Goal: Information Seeking & Learning: Learn about a topic

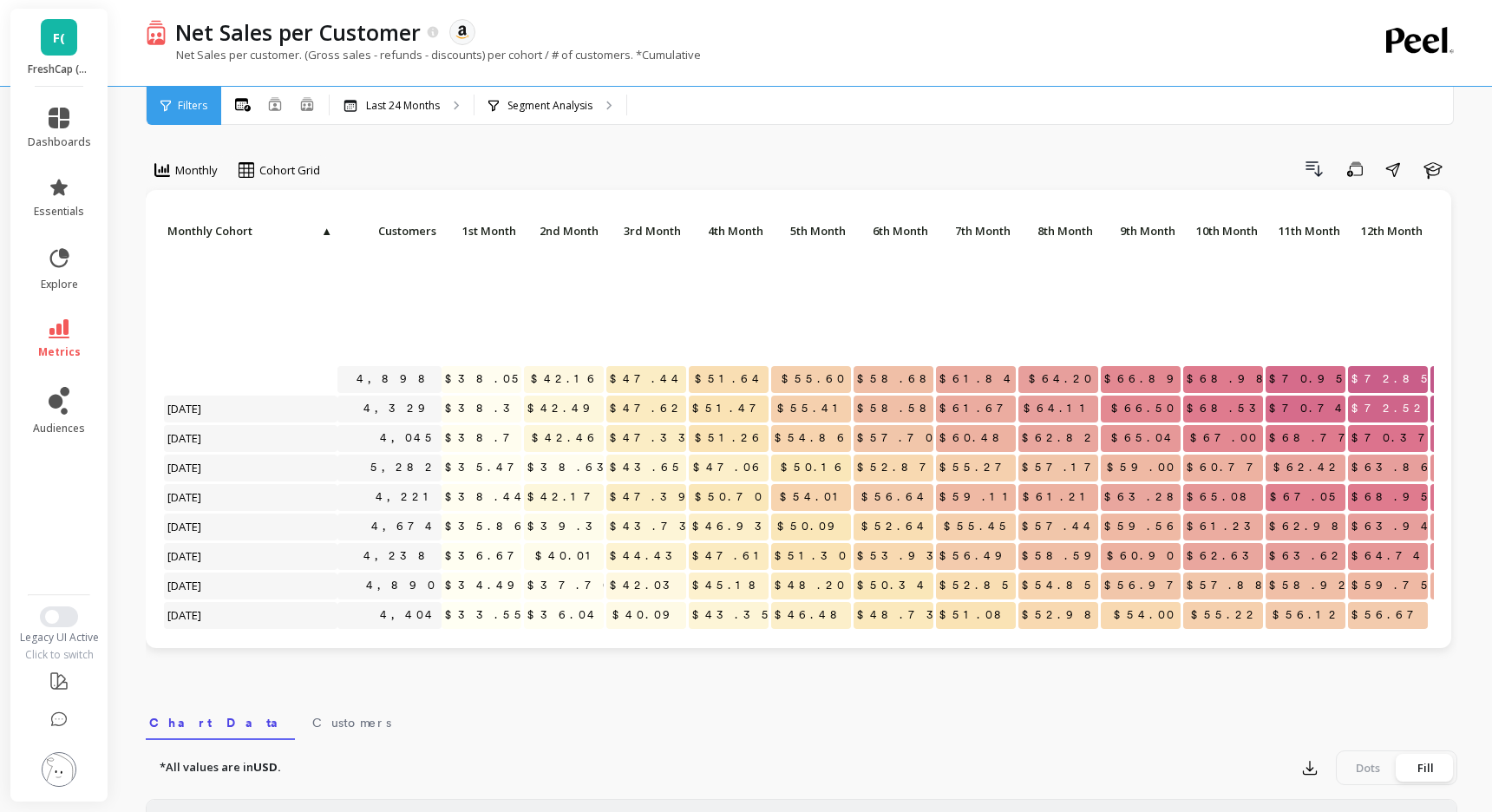
scroll to position [354, 0]
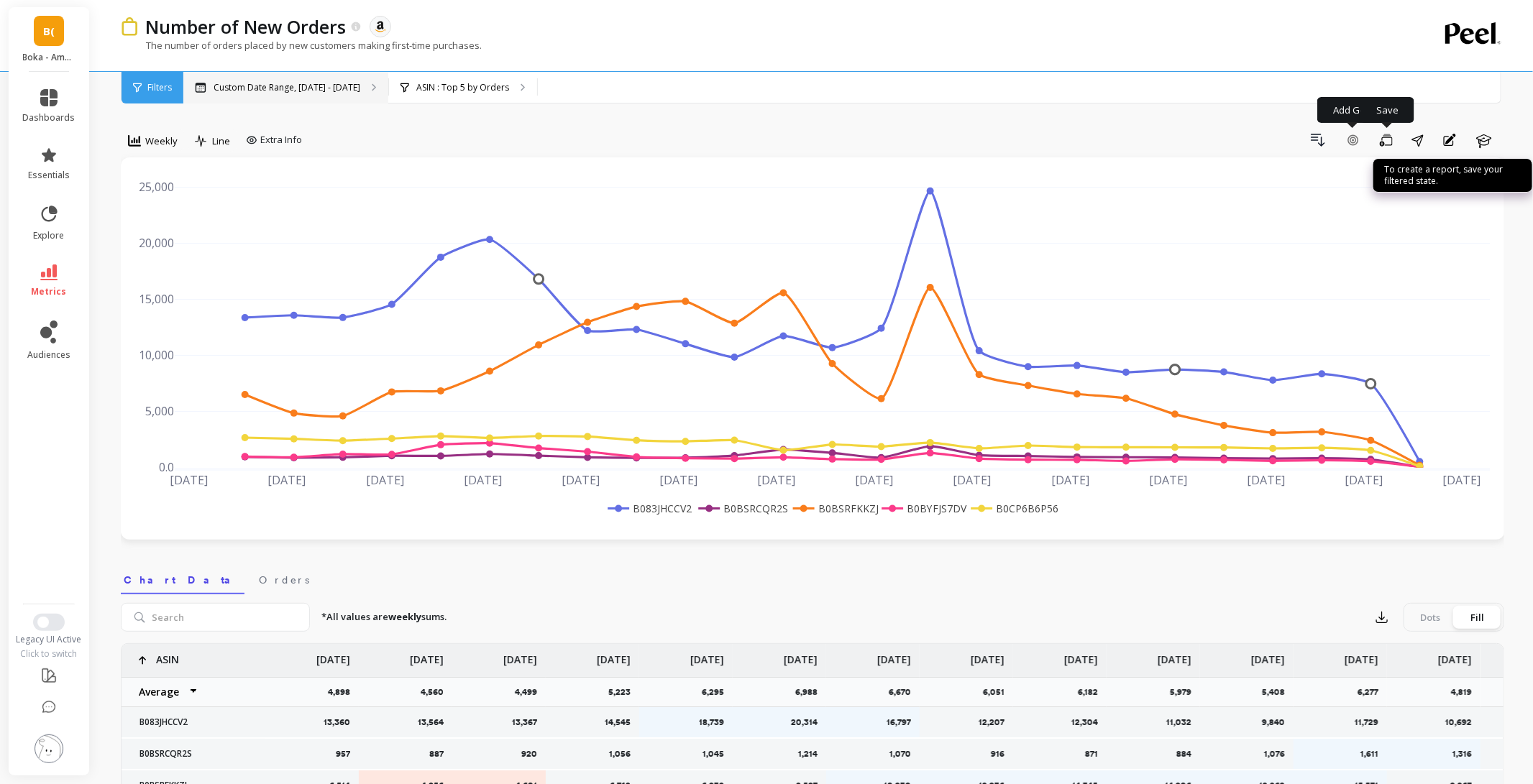
click at [323, 82] on p "Custom Date Range, [DATE] - [DATE]" at bounding box center [287, 88] width 146 height 12
click at [133, 147] on div at bounding box center [134, 141] width 13 height 16
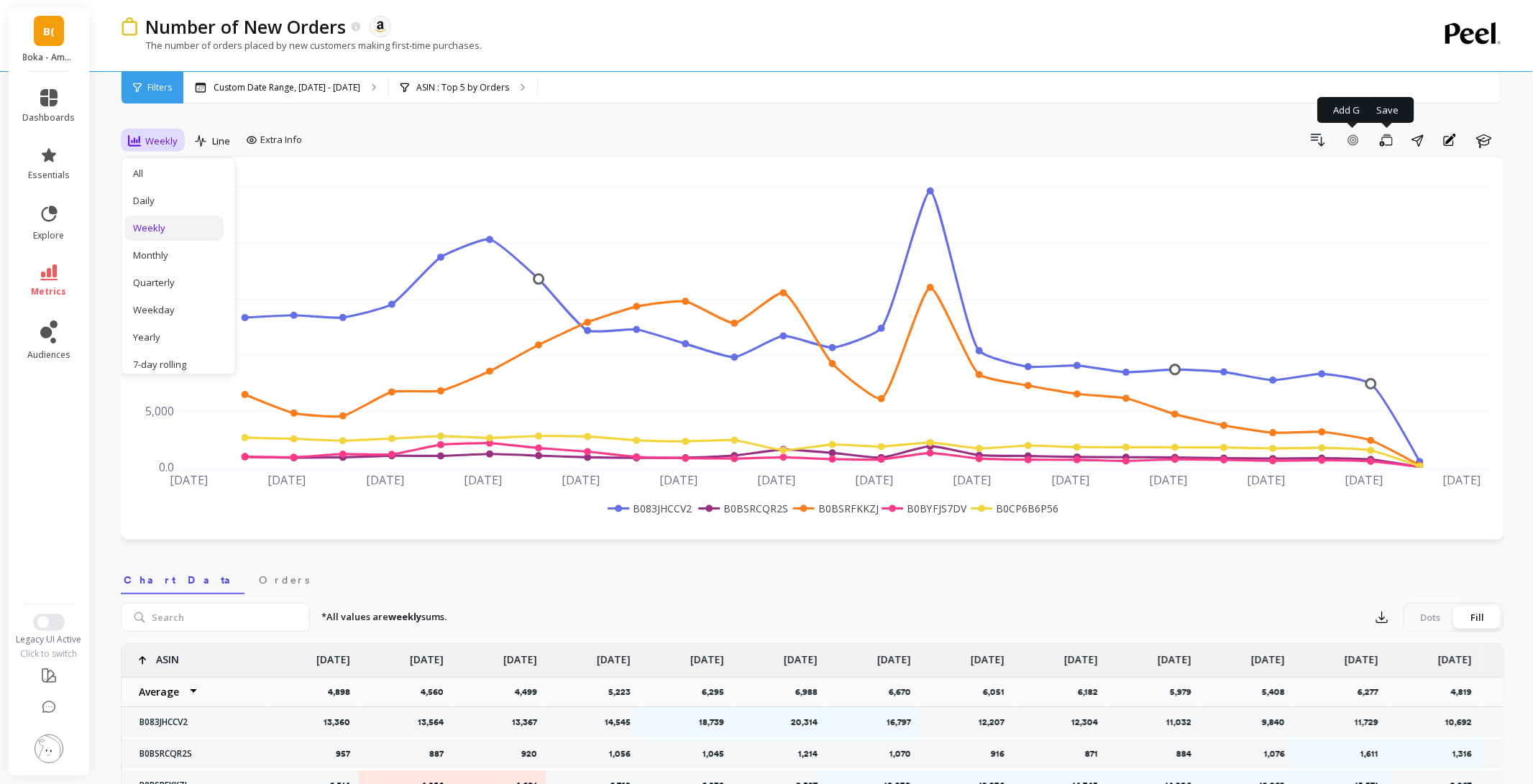
click at [168, 228] on div "Weekly" at bounding box center [174, 228] width 82 height 13
click at [331, 85] on p "Custom Date Range, [DATE] - [DATE]" at bounding box center [287, 88] width 146 height 12
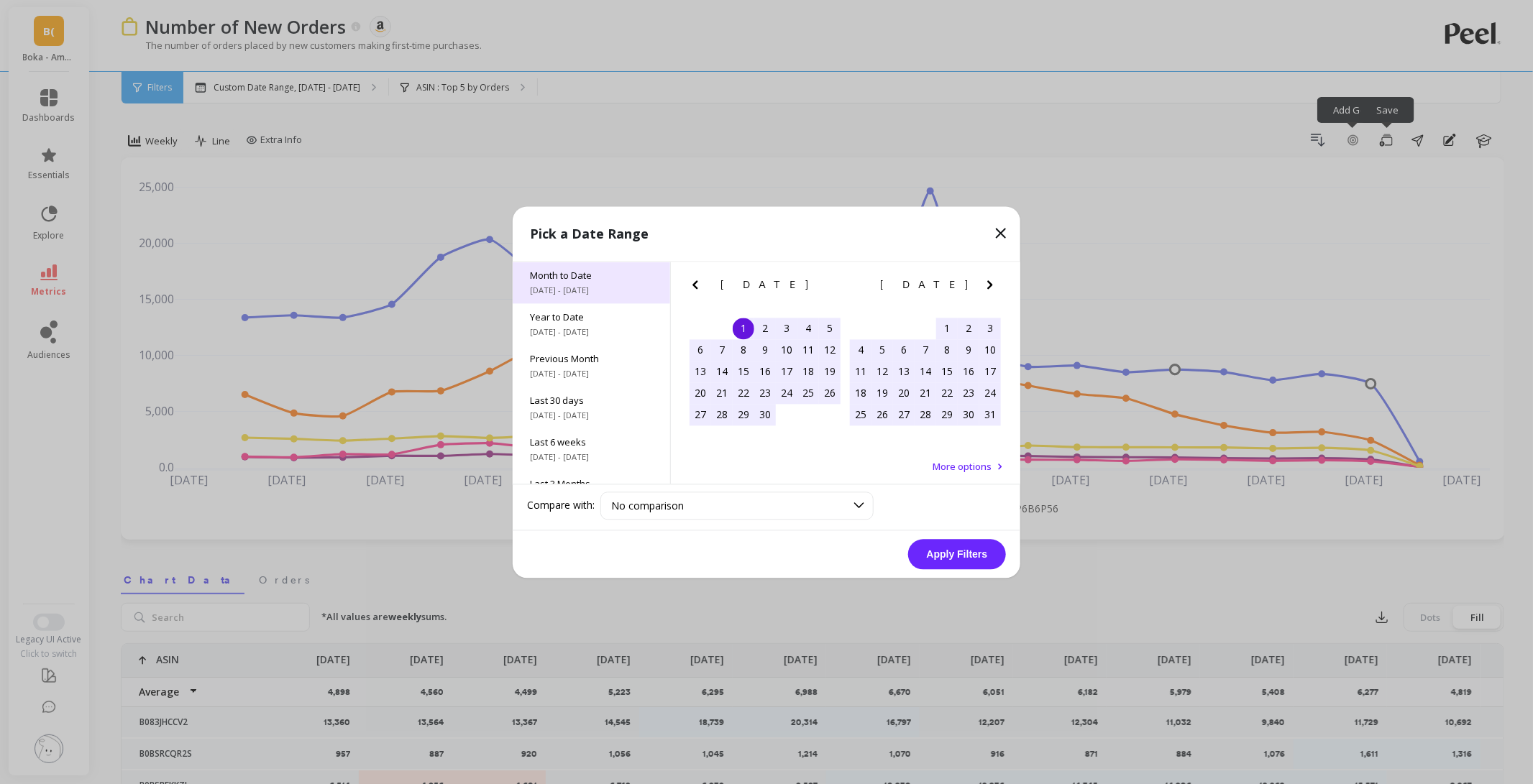
click at [607, 288] on span "[DATE] - [DATE]" at bounding box center [591, 291] width 123 height 12
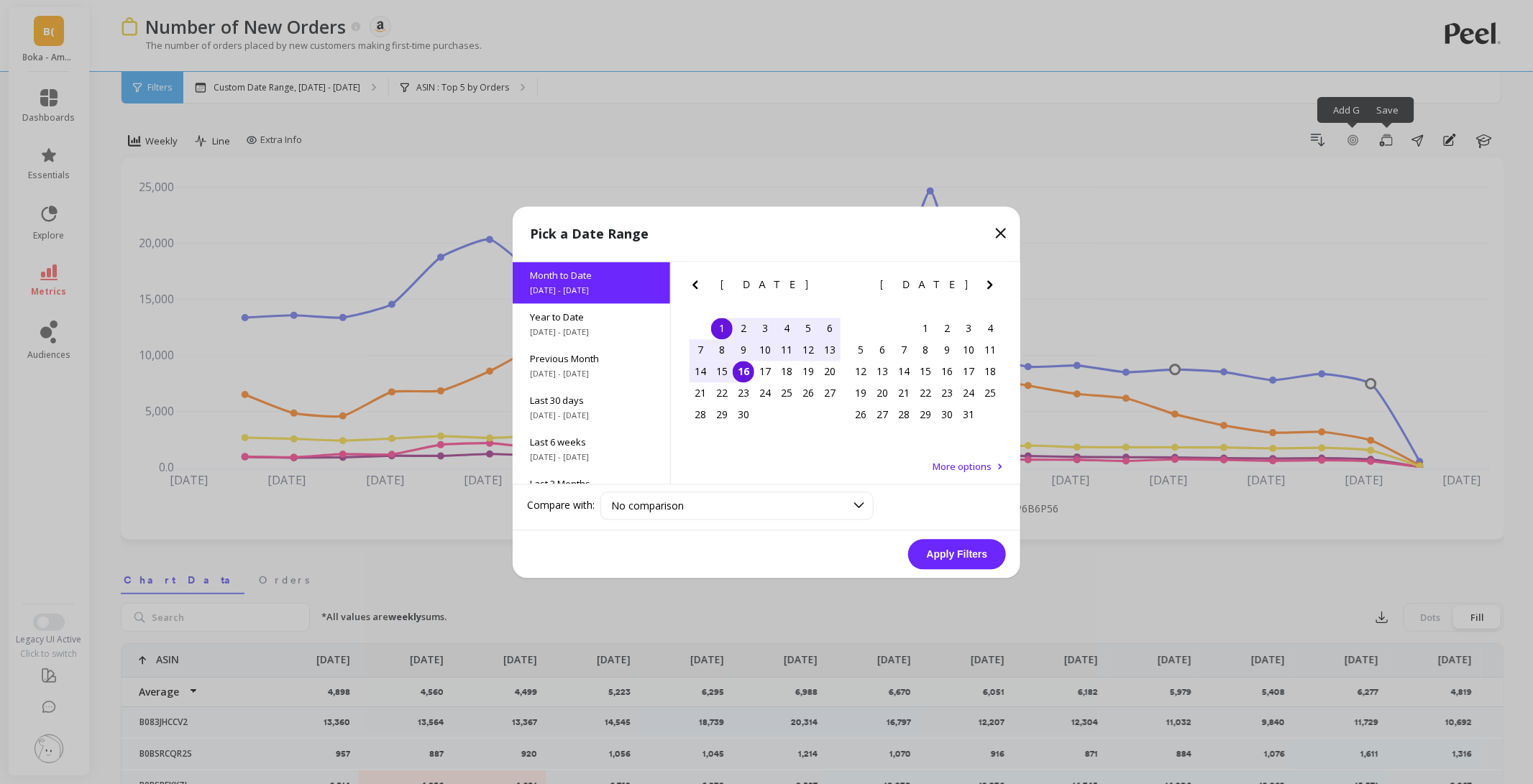
click at [964, 559] on button "Apply Filters" at bounding box center [957, 554] width 98 height 30
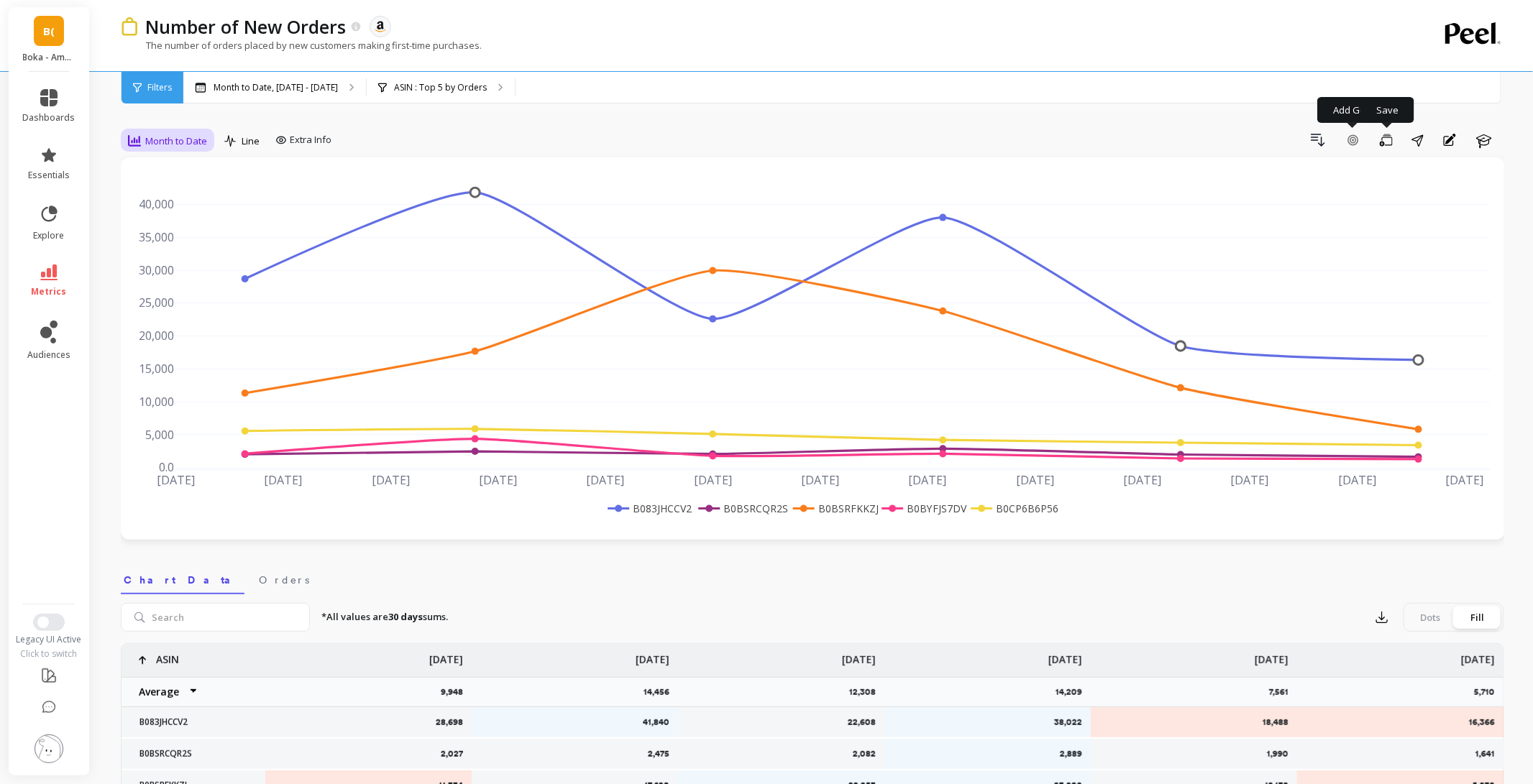
click at [149, 142] on span "Month to Date" at bounding box center [176, 141] width 62 height 13
click at [148, 228] on div "Weekly" at bounding box center [174, 228] width 82 height 13
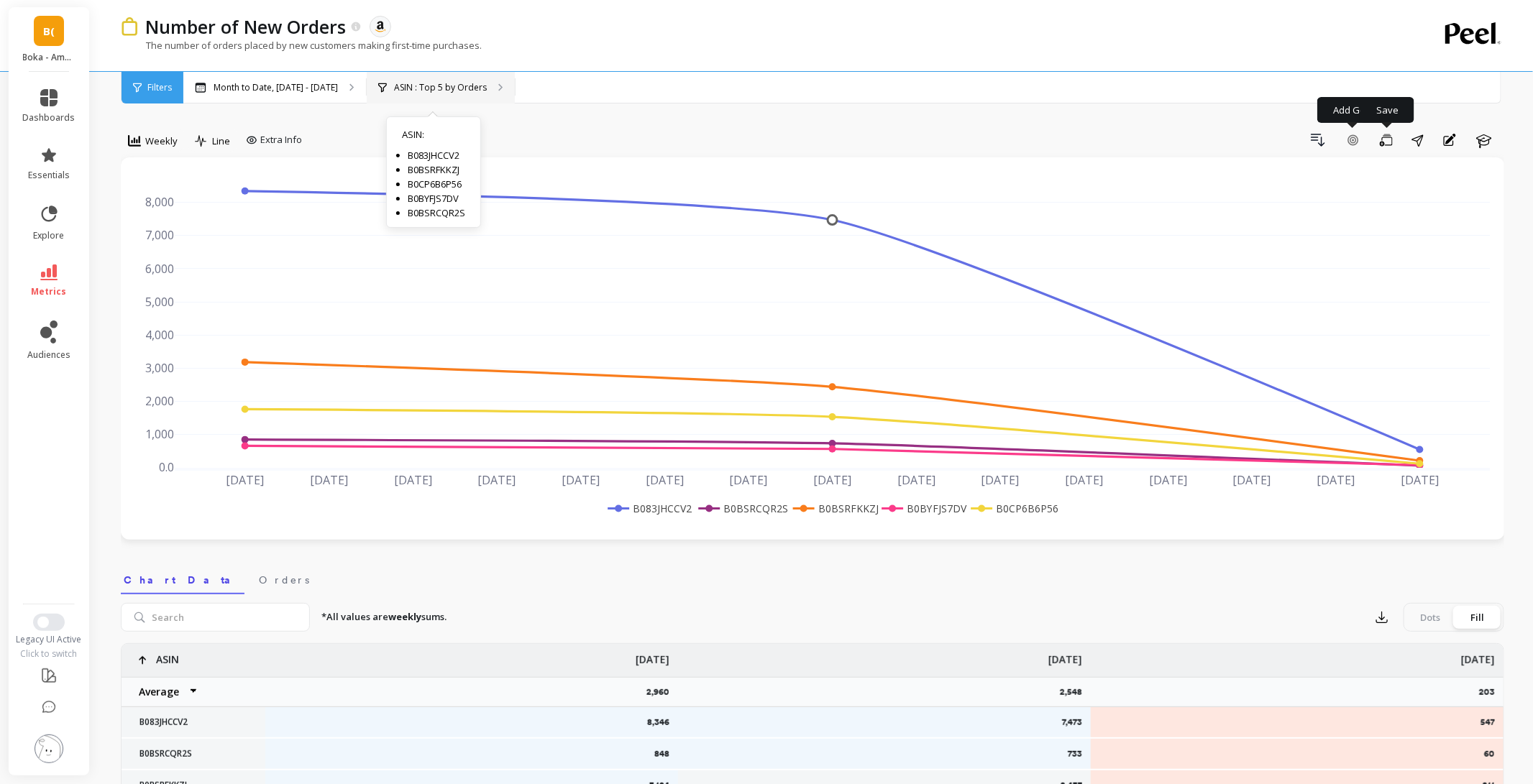
click at [446, 89] on p "ASIN : Top 5 by Orders" at bounding box center [440, 88] width 92 height 12
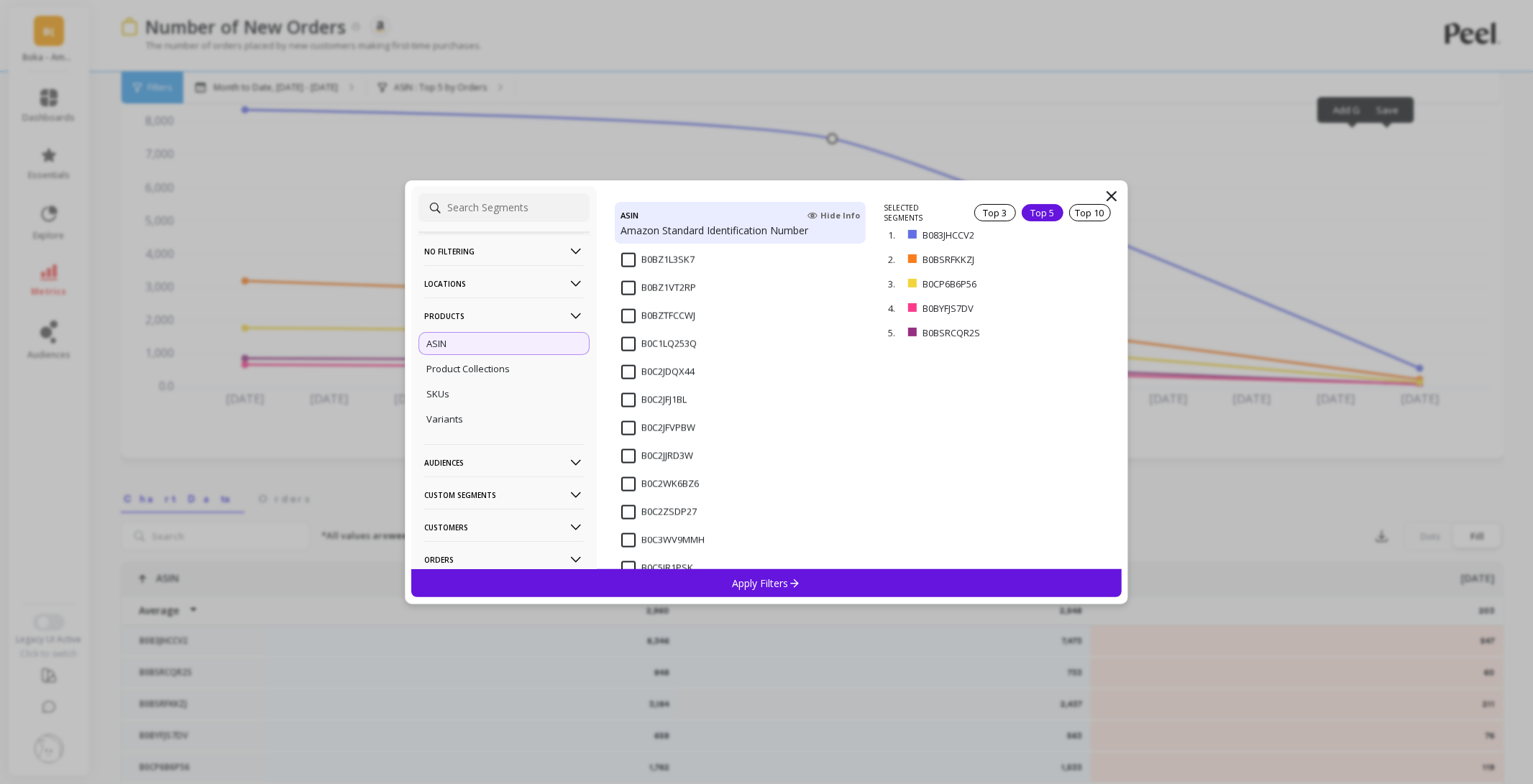
scroll to position [4279, 0]
click at [454, 197] on input at bounding box center [504, 207] width 171 height 29
paste input "increase CAC to spend more ?"
type input "increase CAC to spend more ?"
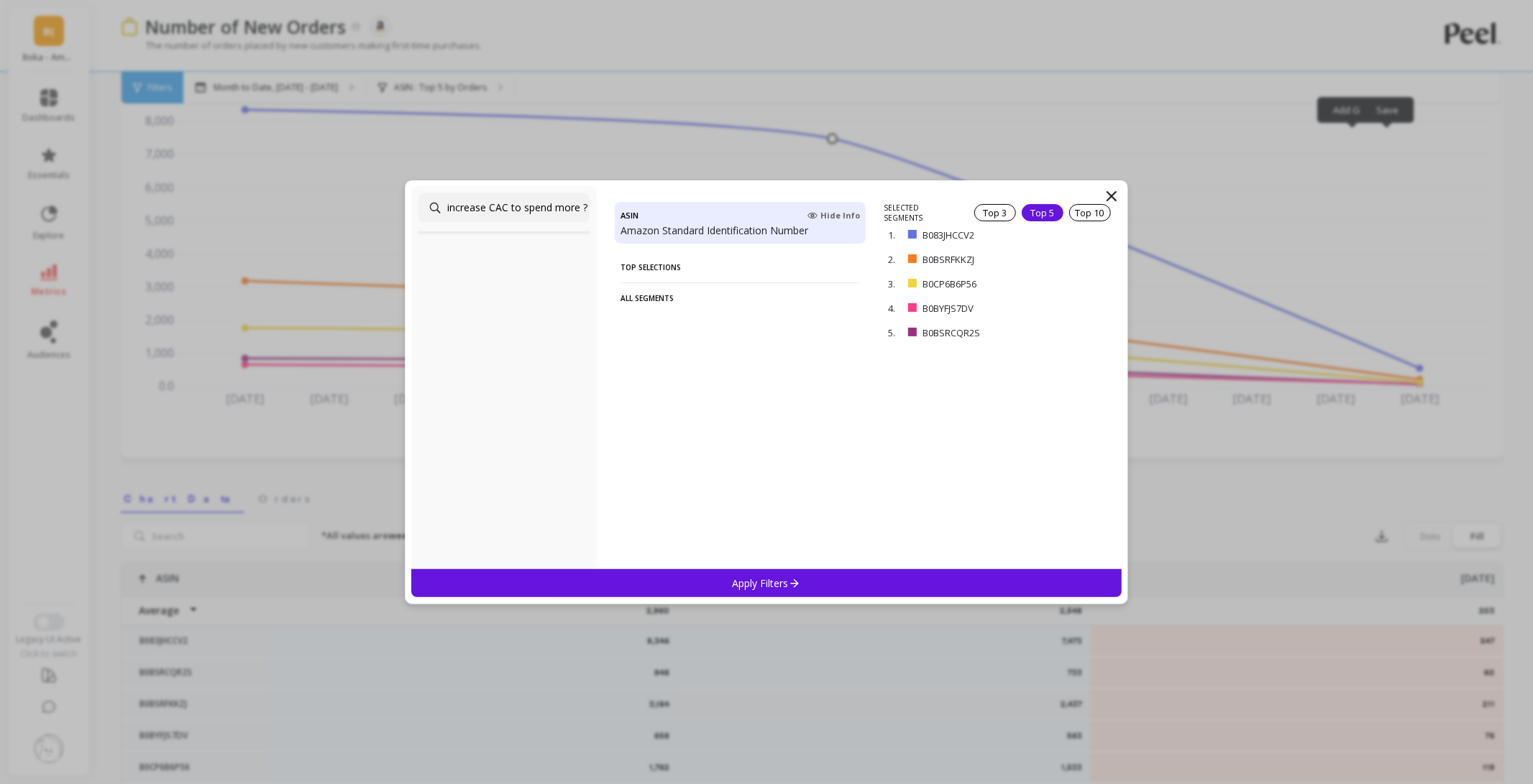
click at [565, 201] on input "increase CAC to spend more ?" at bounding box center [504, 207] width 171 height 29
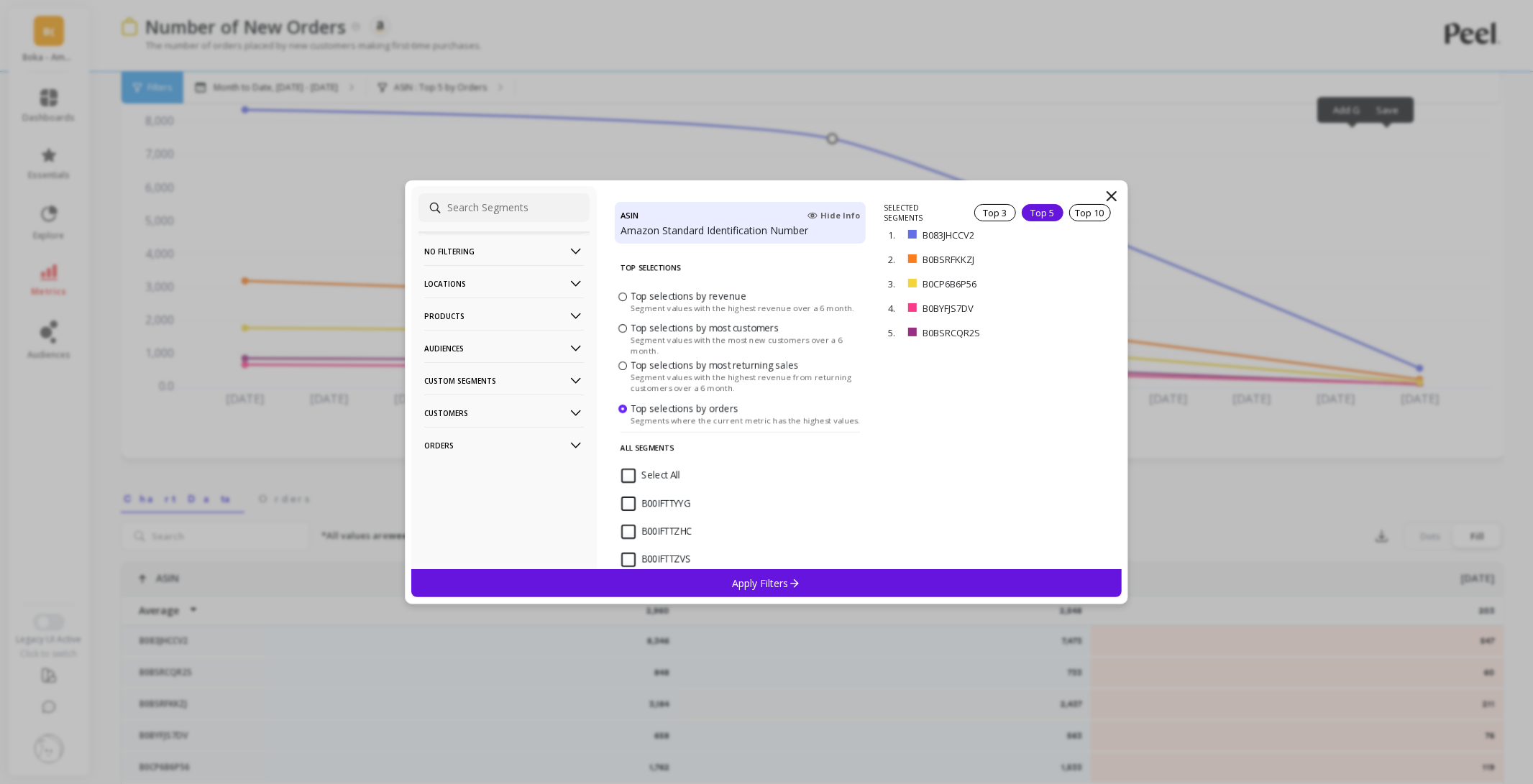
paste input "B0DQQCY1TN"
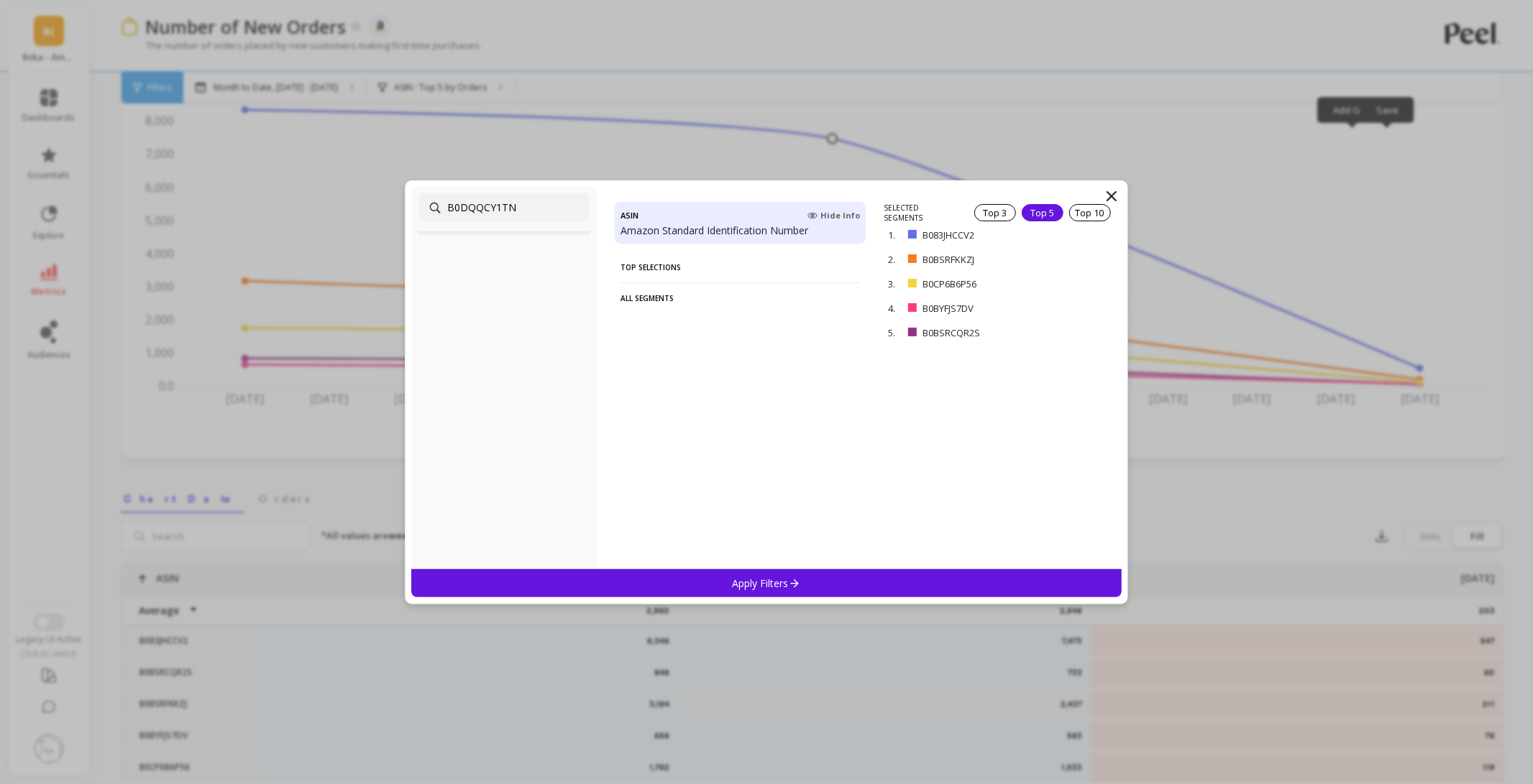
type input "B0DQQCY1TN"
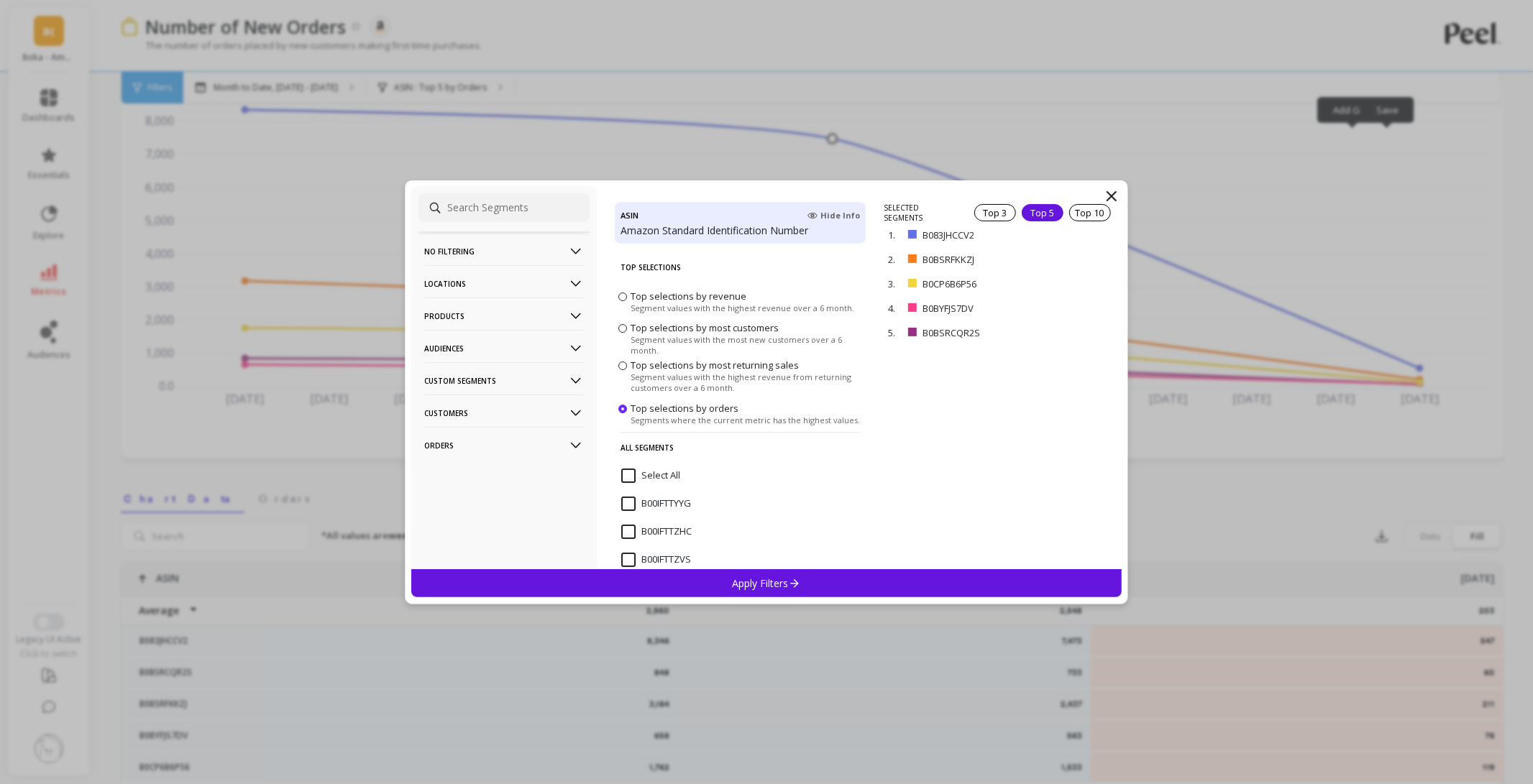
click at [1007, 410] on div "SELECTED SEGMENTS Top 3 Top 5 Top 10 1. B083JHCCV2 remove 2. B0BSRFKKZJ remove …" at bounding box center [1003, 386] width 237 height 367
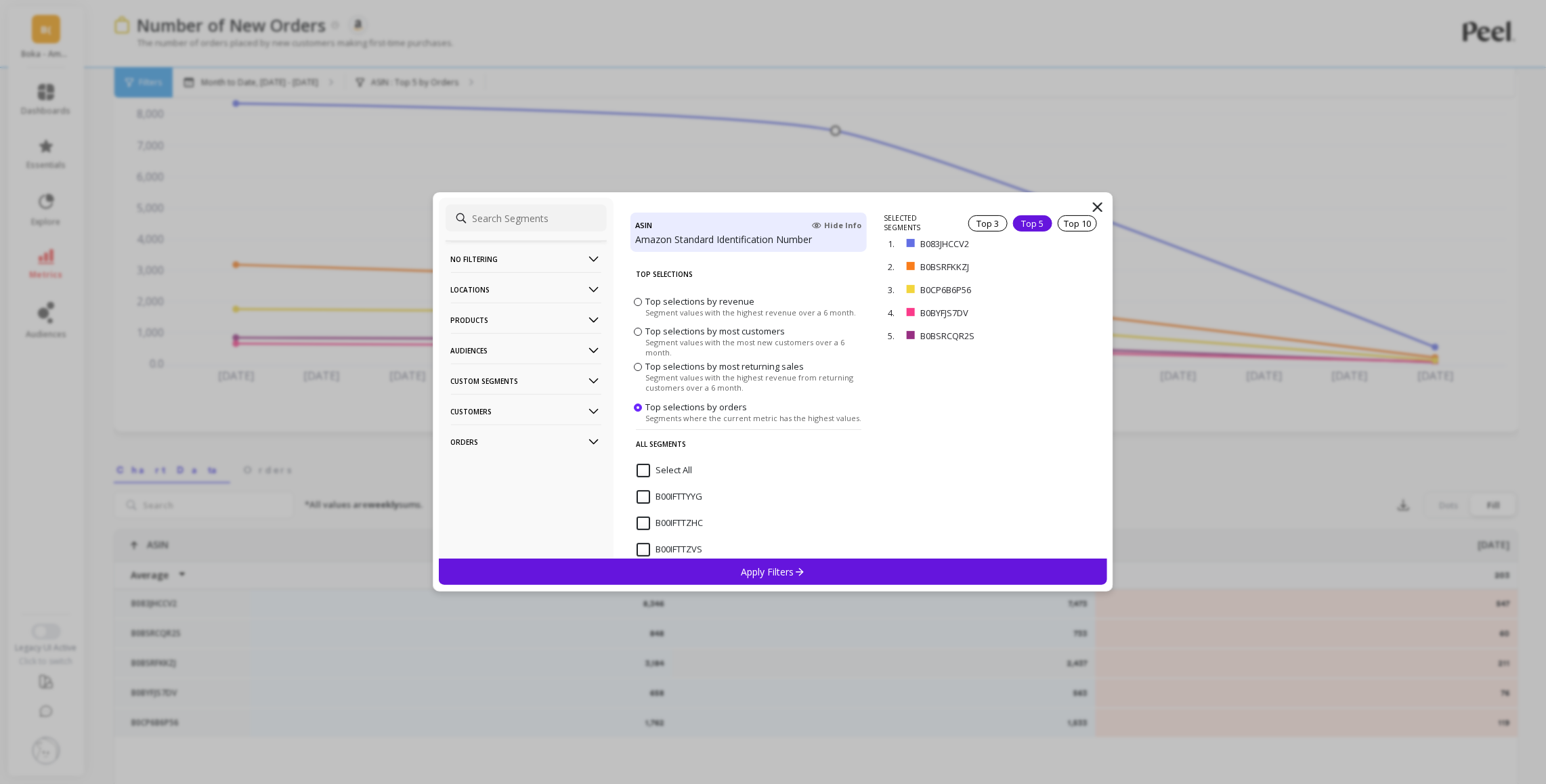
click at [1099, 205] on icon at bounding box center [1098, 207] width 8 height 8
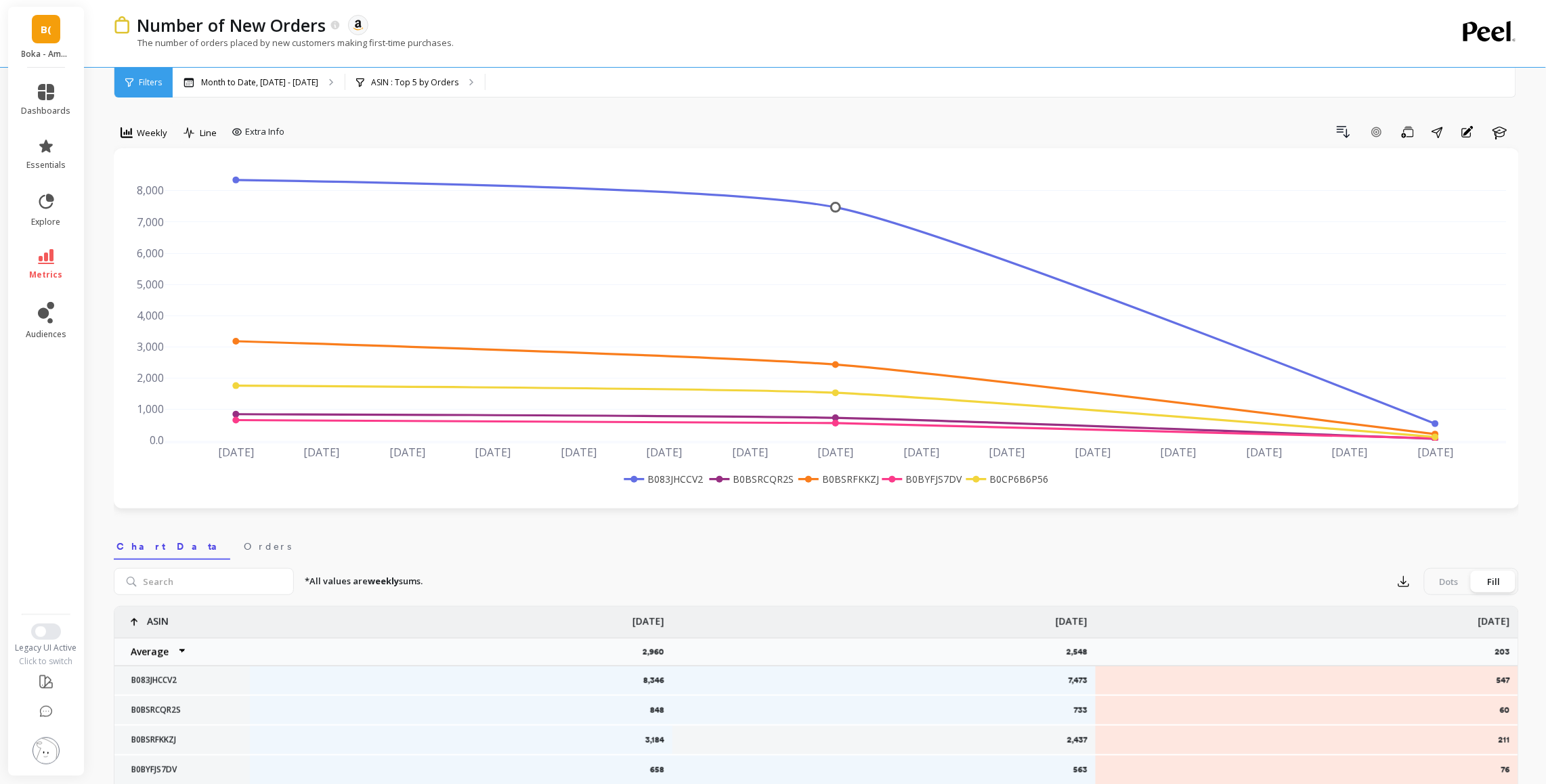
click at [162, 84] on div "Filters" at bounding box center [144, 82] width 59 height 30
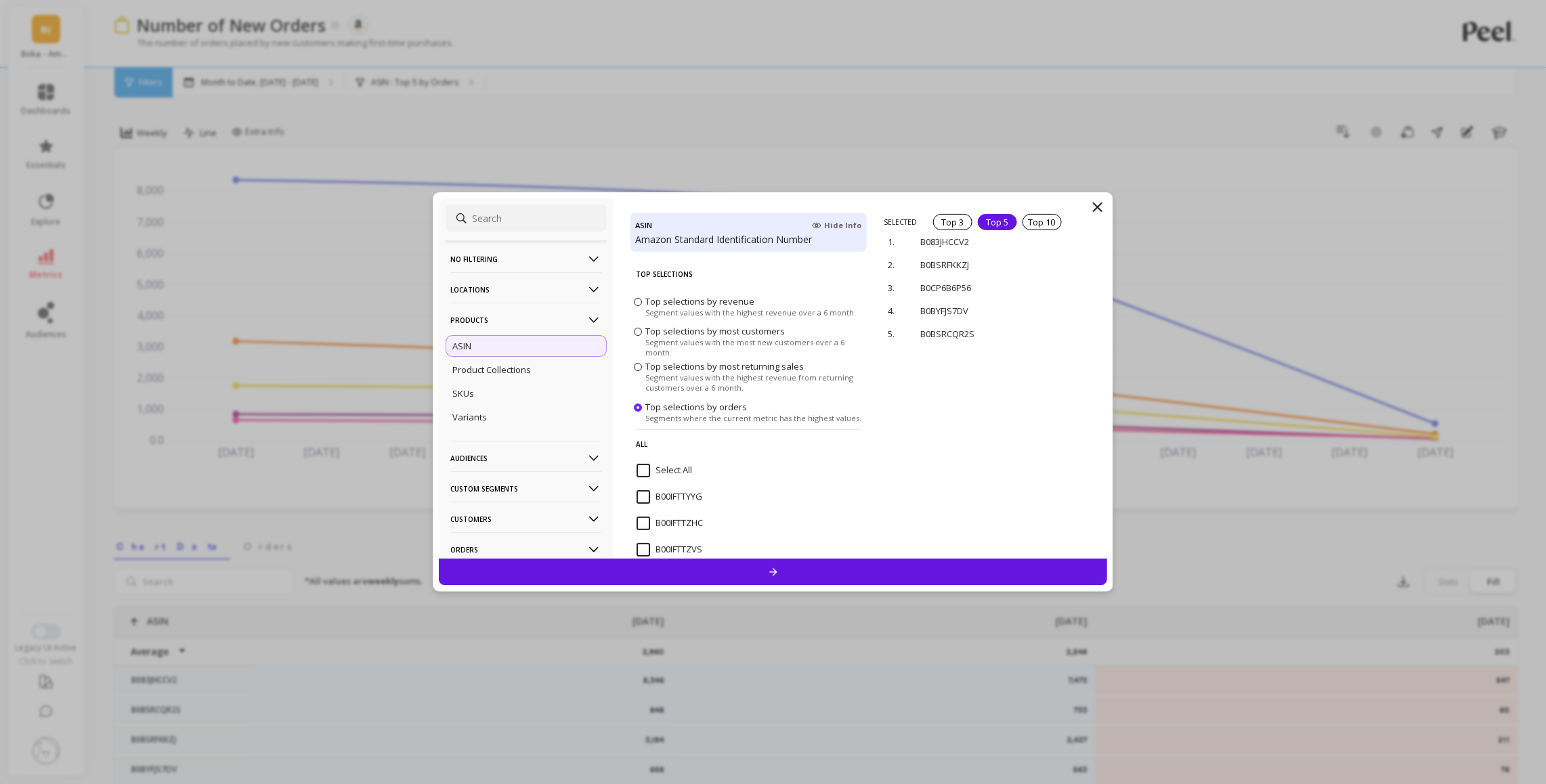
click at [497, 347] on div "ASIN" at bounding box center [526, 345] width 161 height 22
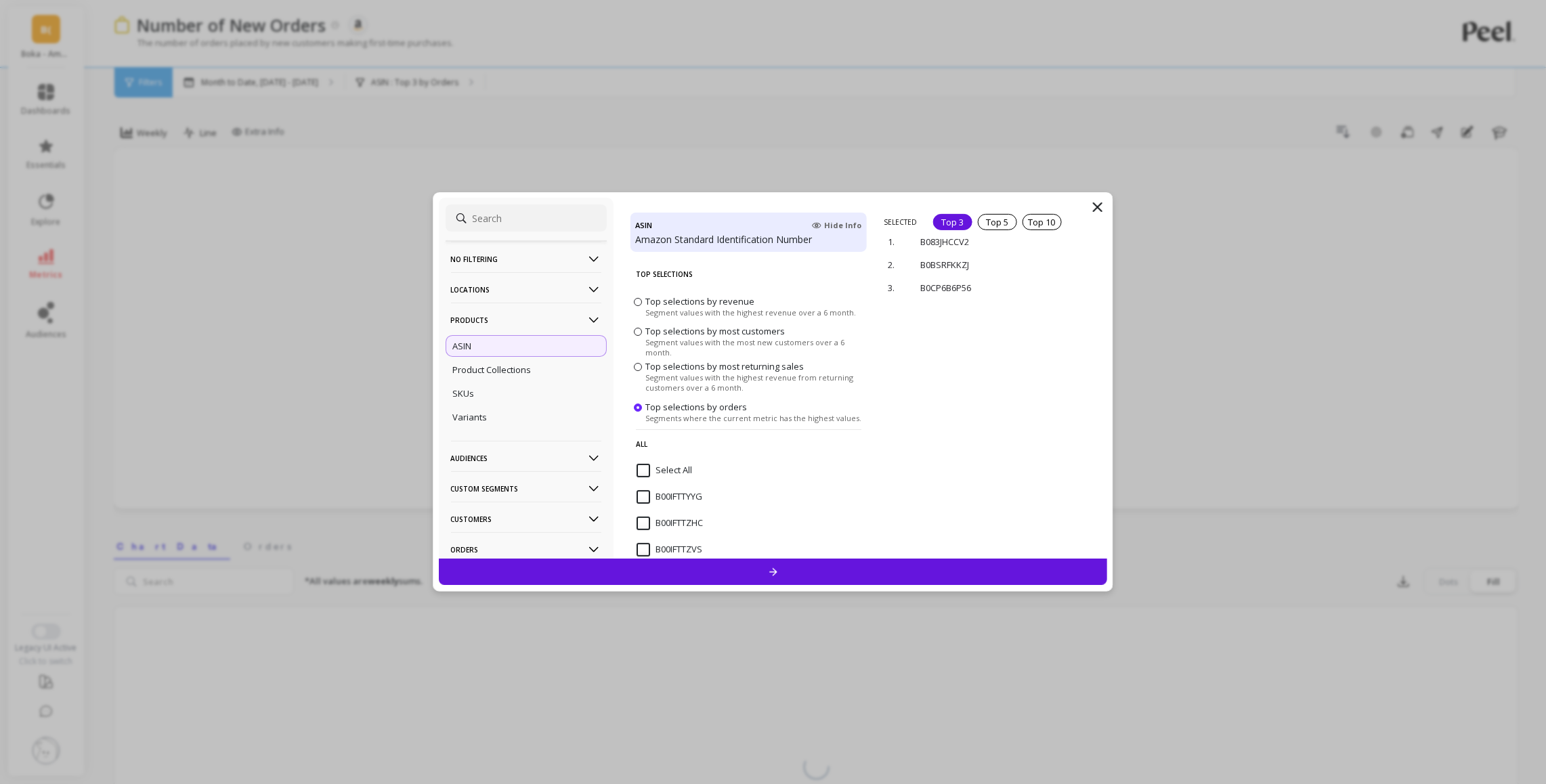
click at [1097, 206] on icon at bounding box center [1097, 207] width 16 height 16
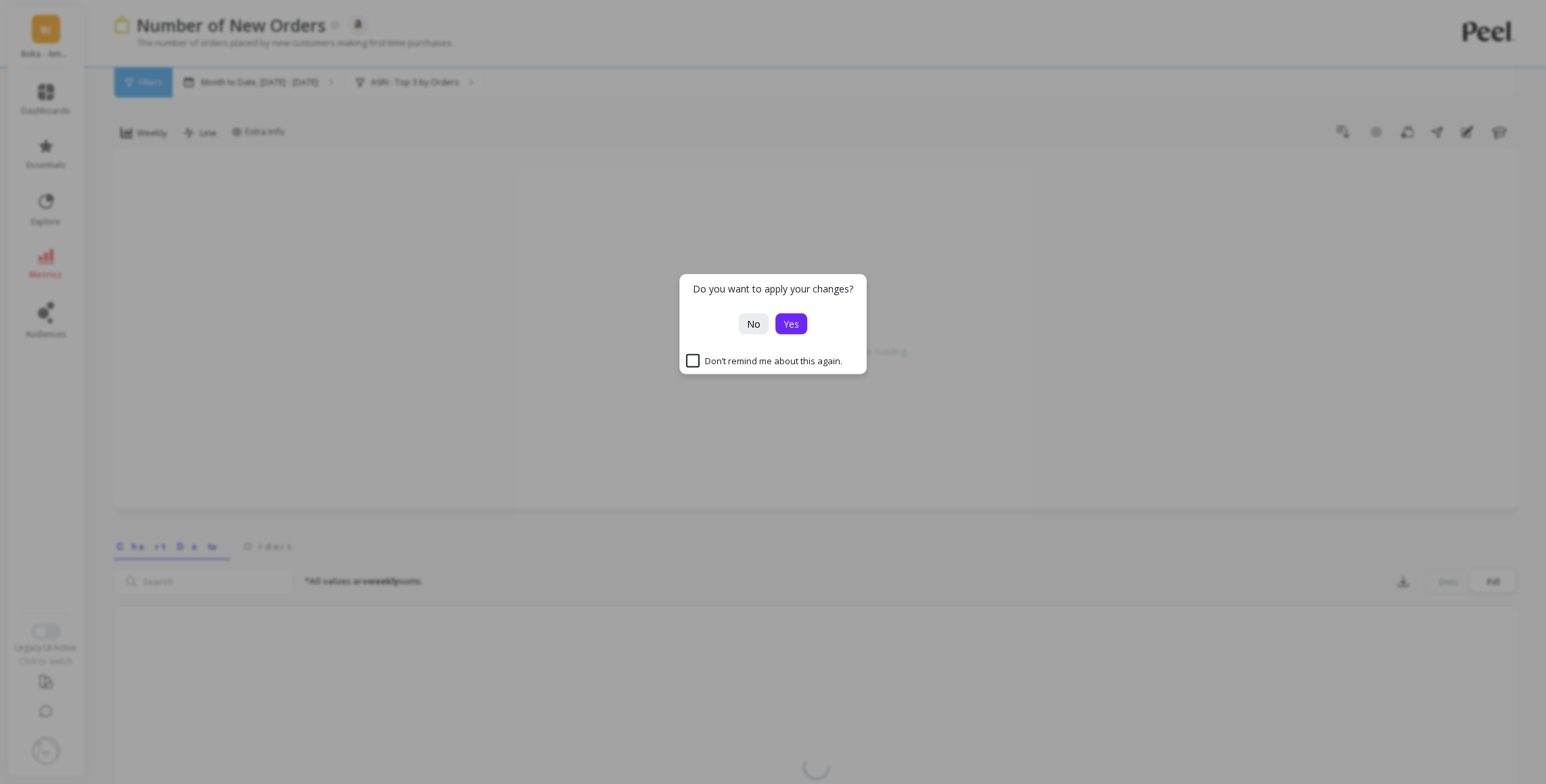
click at [792, 316] on button "Yes" at bounding box center [791, 324] width 32 height 21
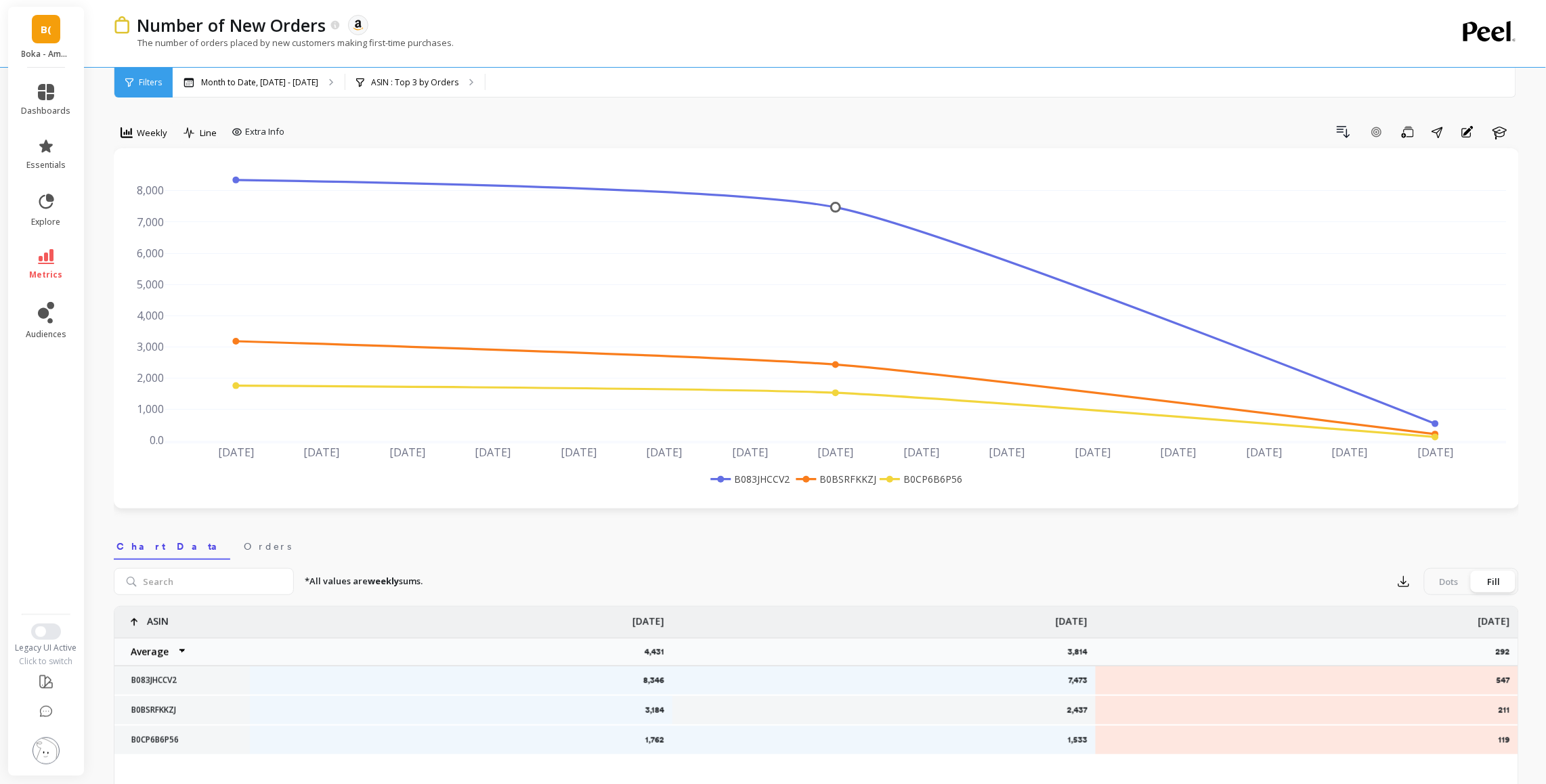
click at [152, 88] on div "Filters" at bounding box center [144, 82] width 59 height 30
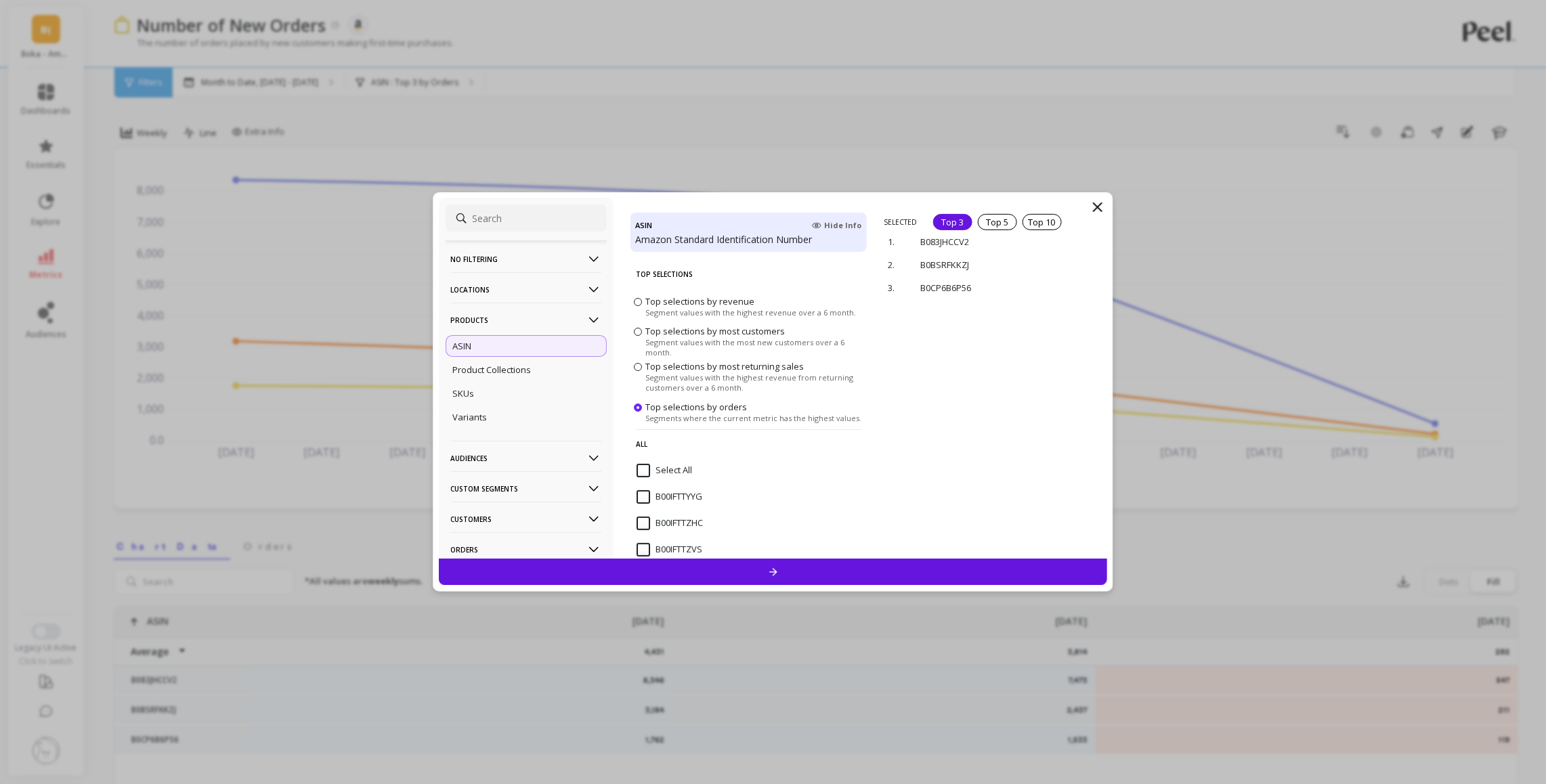
click at [468, 320] on p "Products" at bounding box center [526, 320] width 150 height 35
click at [783, 573] on div at bounding box center [773, 572] width 669 height 26
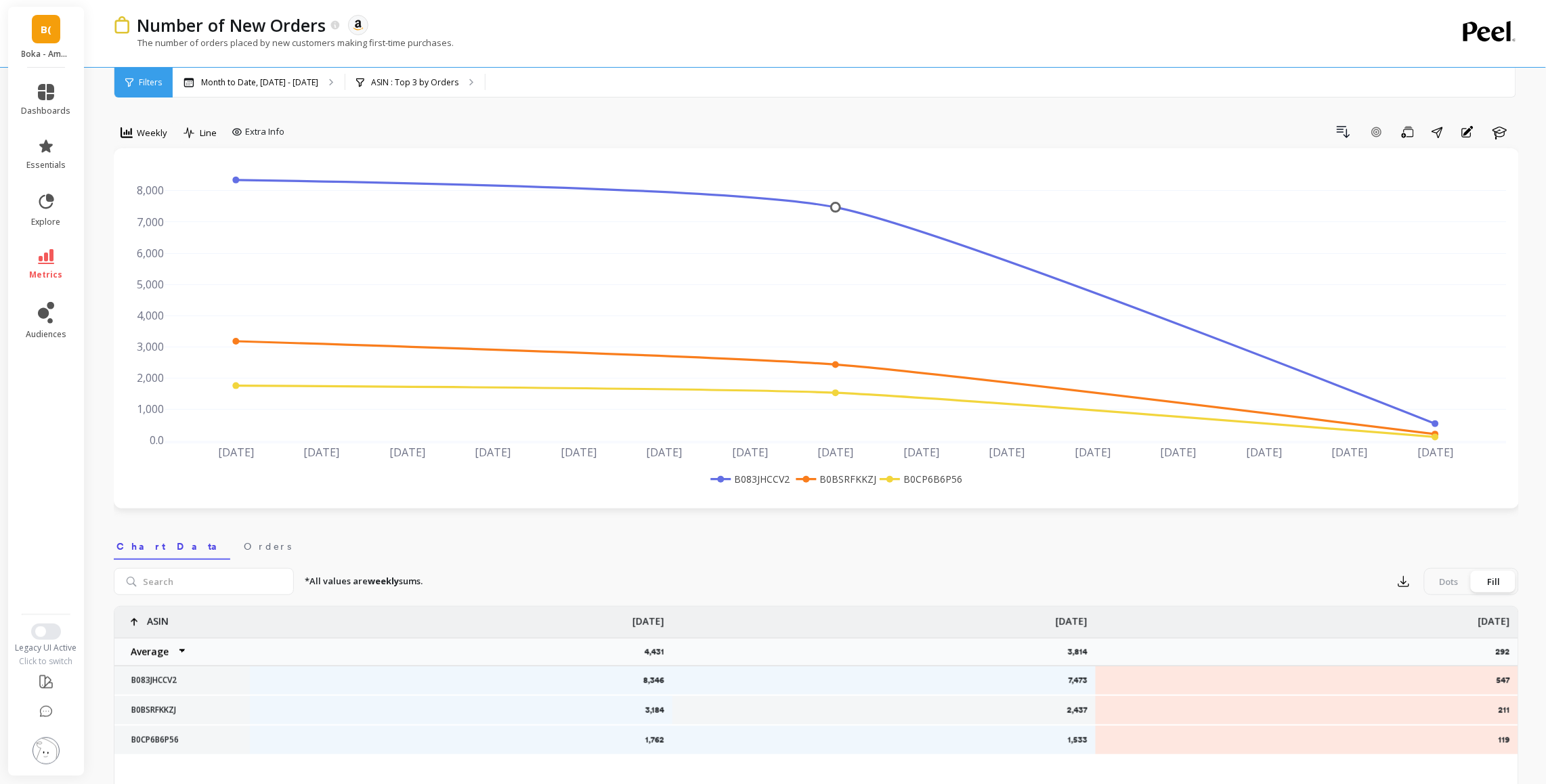
click at [165, 81] on div "Filters" at bounding box center [144, 82] width 59 height 30
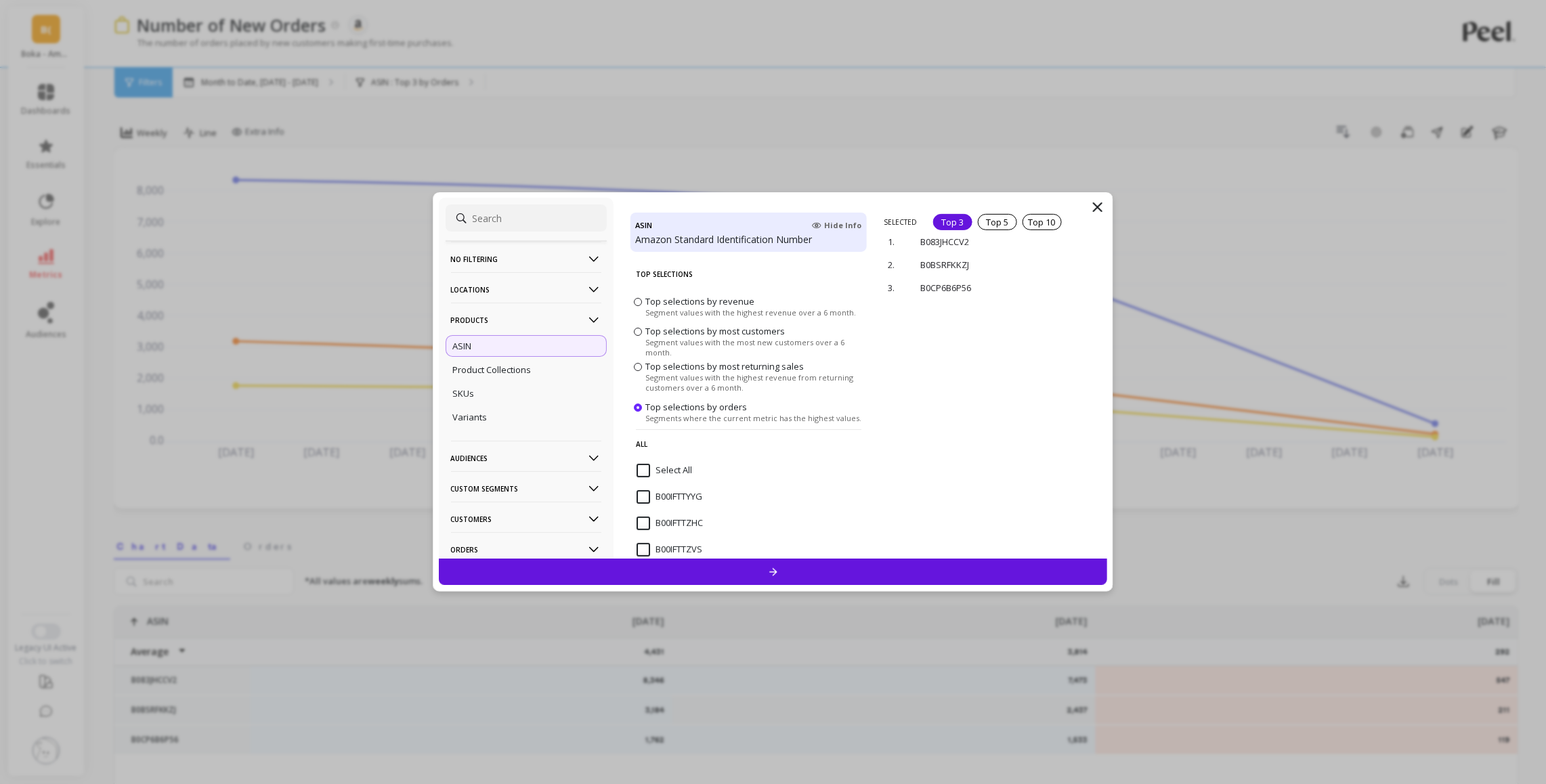
click at [903, 221] on p "SELECTED" at bounding box center [900, 222] width 33 height 10
click at [495, 258] on p "No filtering" at bounding box center [526, 259] width 150 height 35
click at [478, 282] on p "Overall" at bounding box center [467, 284] width 30 height 12
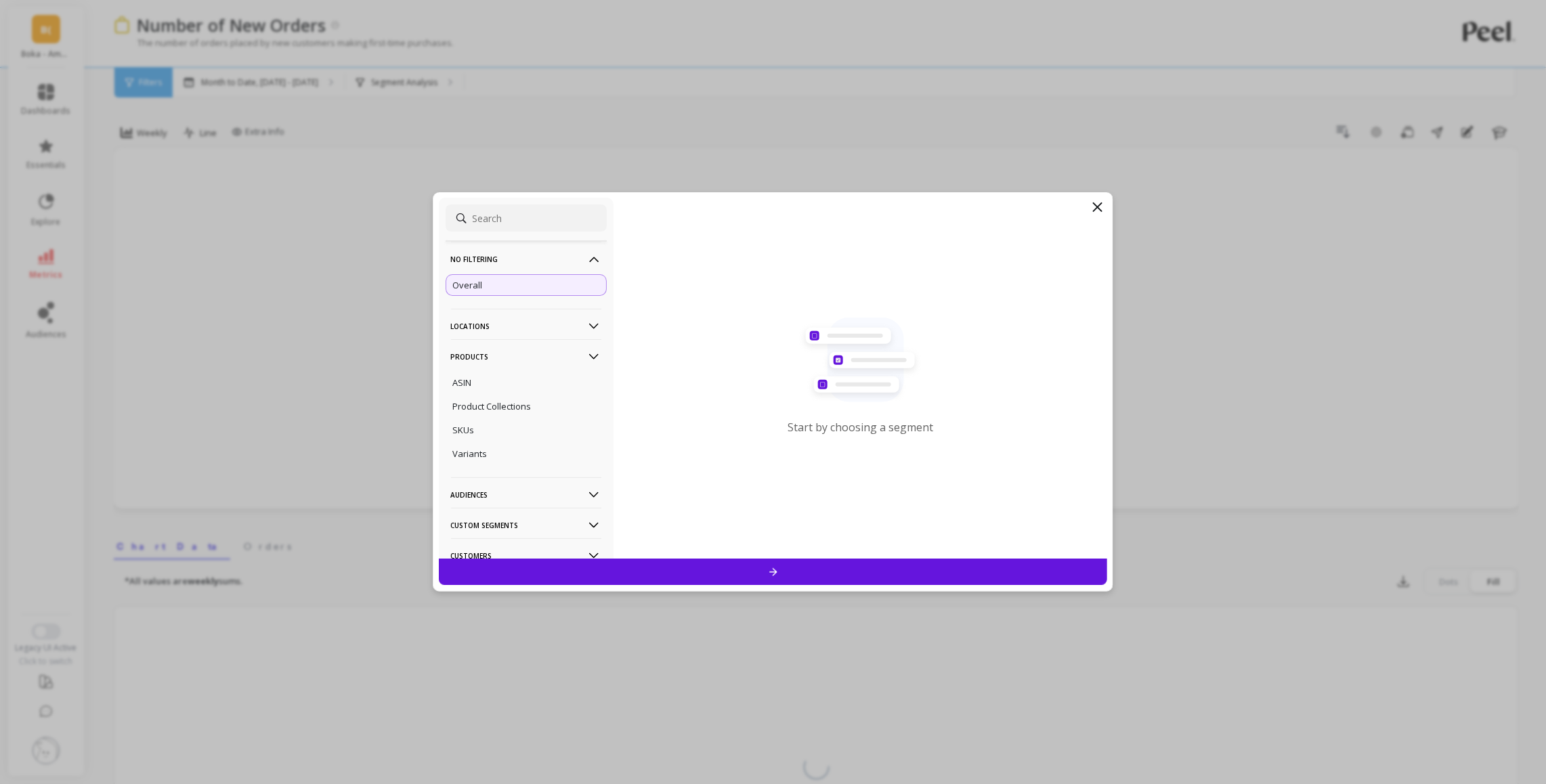
click at [787, 567] on div at bounding box center [773, 572] width 669 height 26
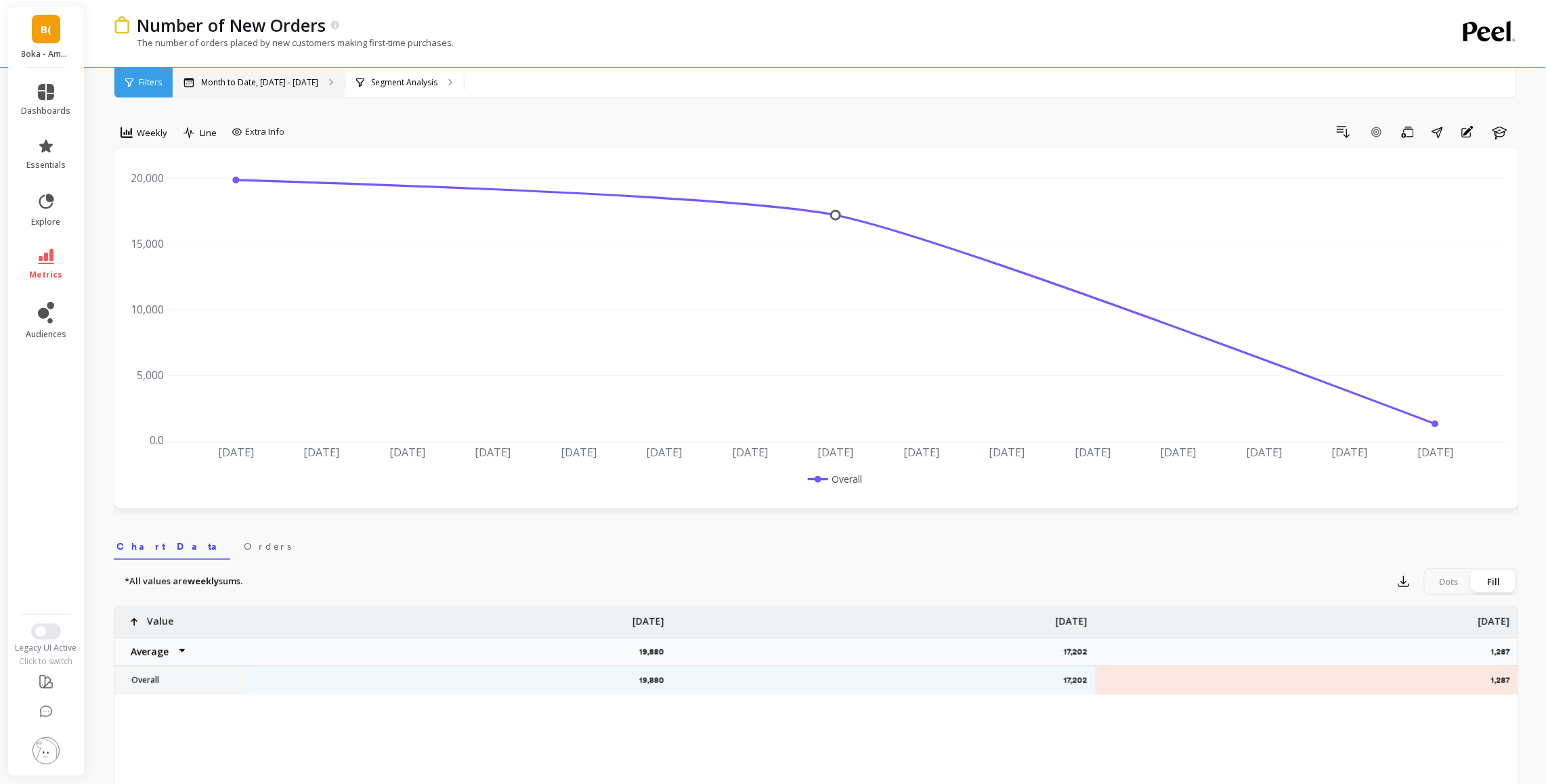
click at [244, 79] on p "Month to Date, [DATE] - [DATE]" at bounding box center [260, 83] width 117 height 11
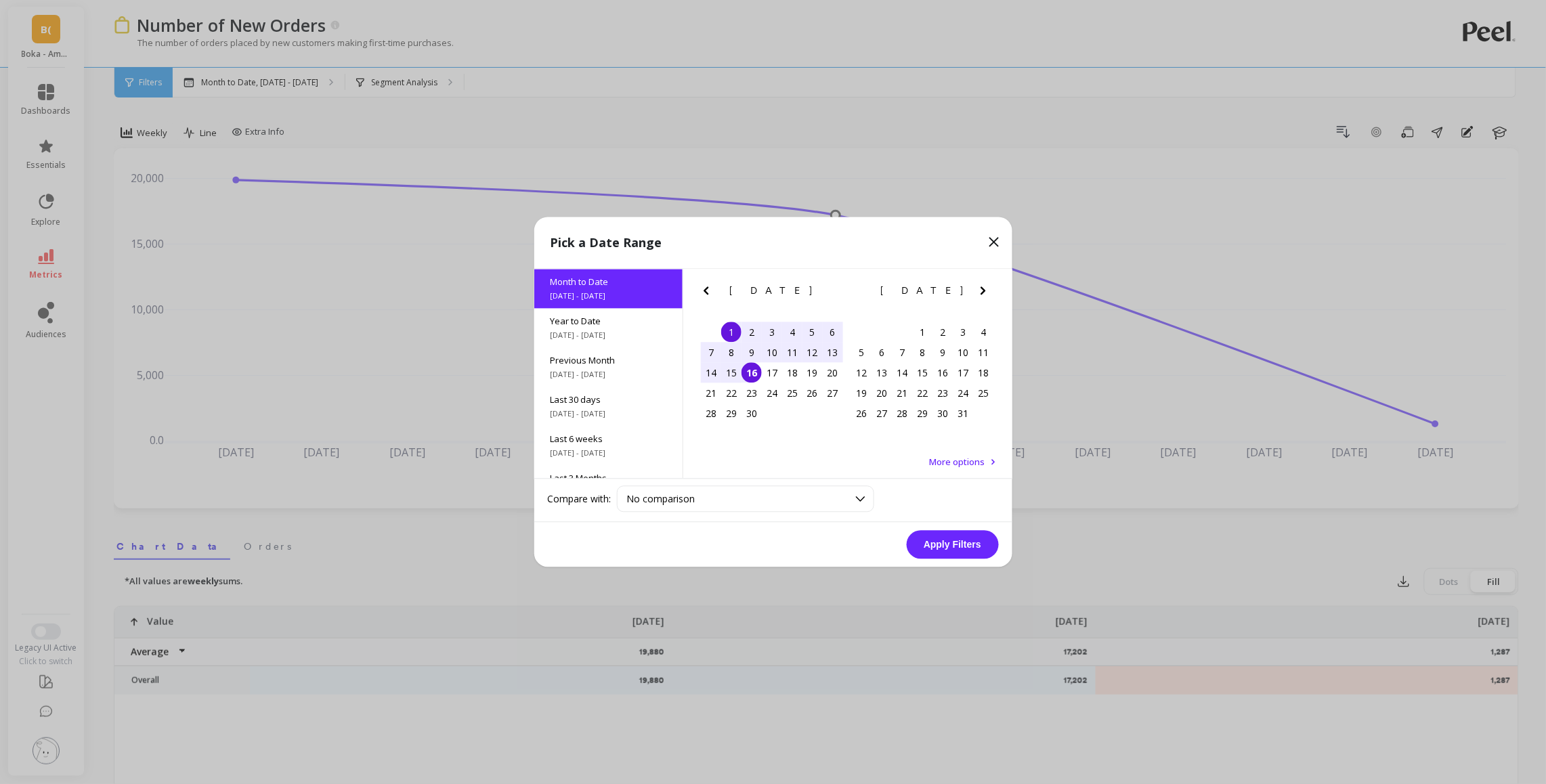
click at [706, 350] on div "7" at bounding box center [711, 352] width 20 height 20
click at [833, 347] on div "13" at bounding box center [833, 352] width 20 height 20
click at [974, 541] on button "Apply Filters" at bounding box center [952, 544] width 92 height 29
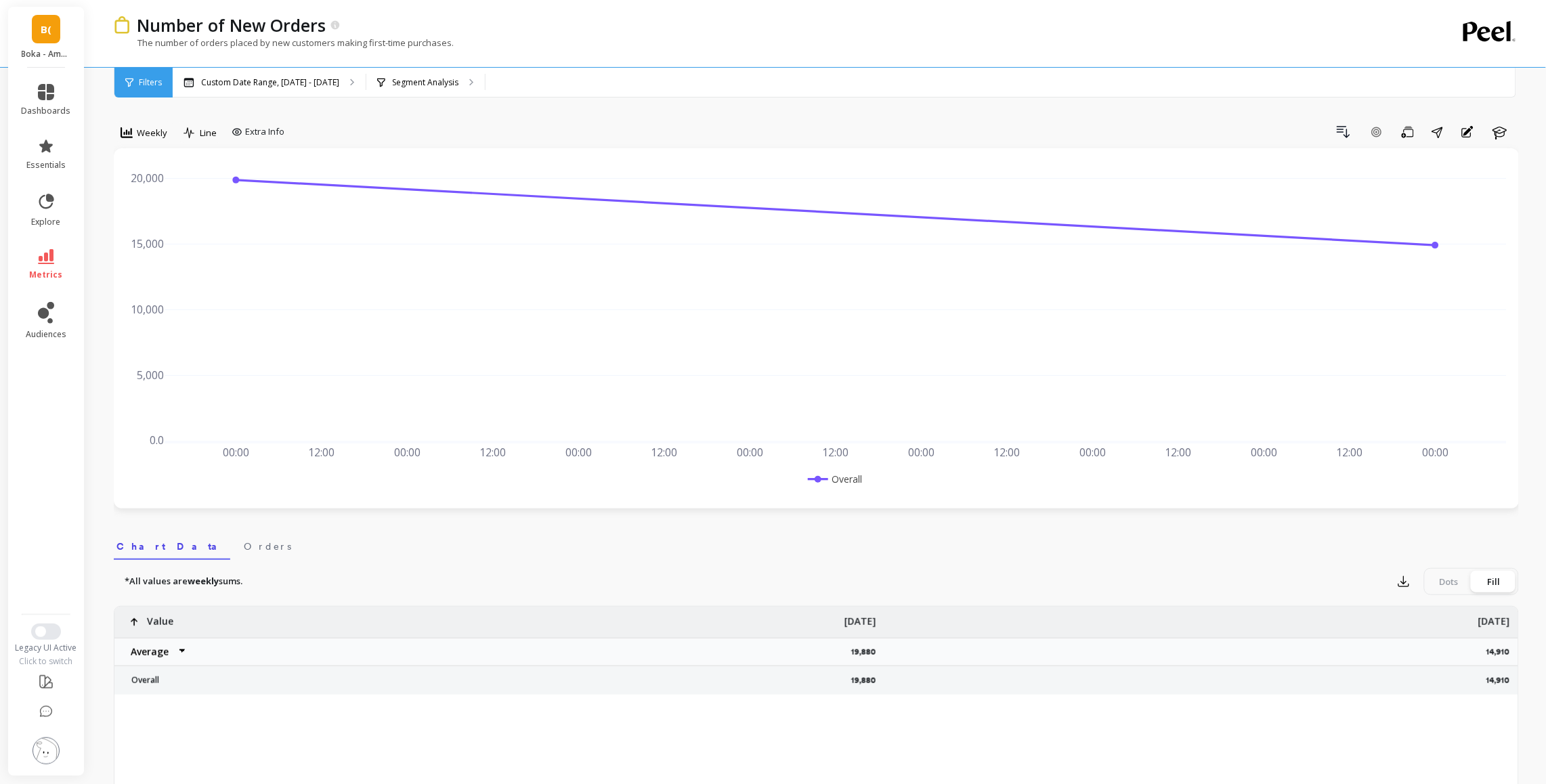
scroll to position [1, 0]
click at [147, 86] on span "Filters" at bounding box center [150, 83] width 23 height 11
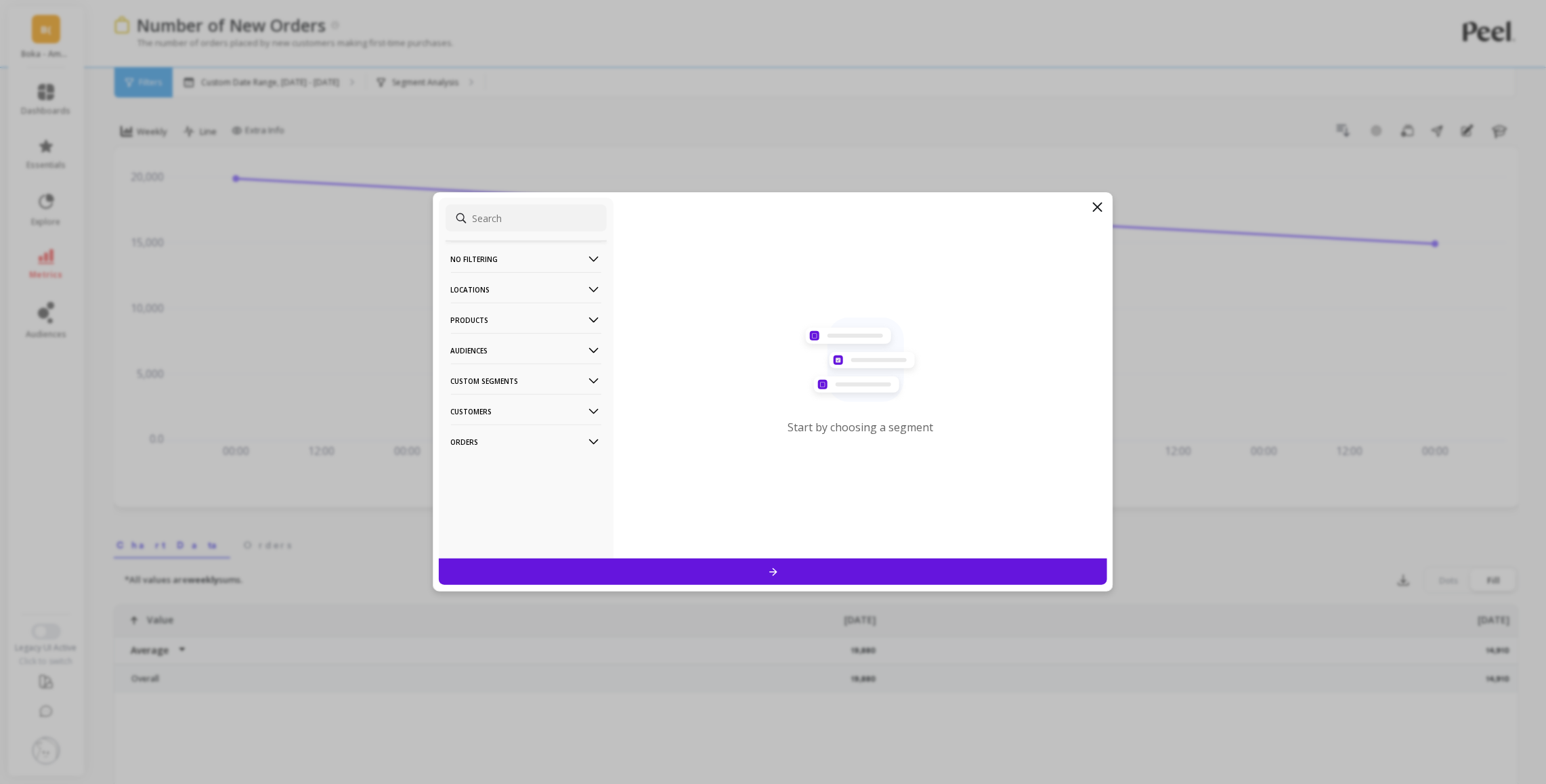
scroll to position [0, 0]
click at [588, 324] on icon at bounding box center [594, 320] width 15 height 15
click at [488, 348] on div "ASIN" at bounding box center [526, 345] width 161 height 22
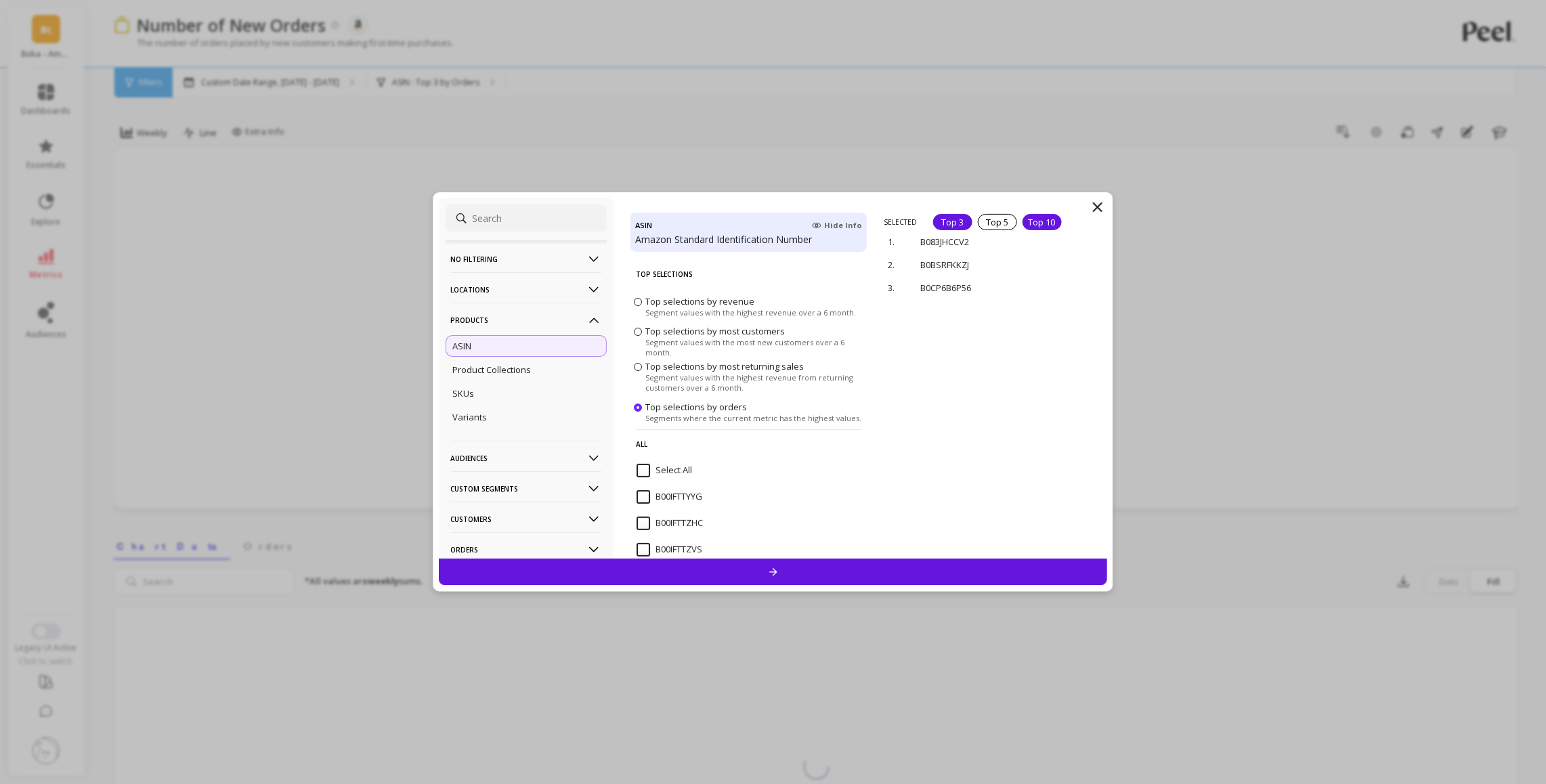
click at [1038, 222] on div "Top 10" at bounding box center [1042, 221] width 39 height 16
click at [1002, 221] on div "Top 5" at bounding box center [997, 221] width 39 height 16
click at [838, 576] on div at bounding box center [773, 572] width 669 height 26
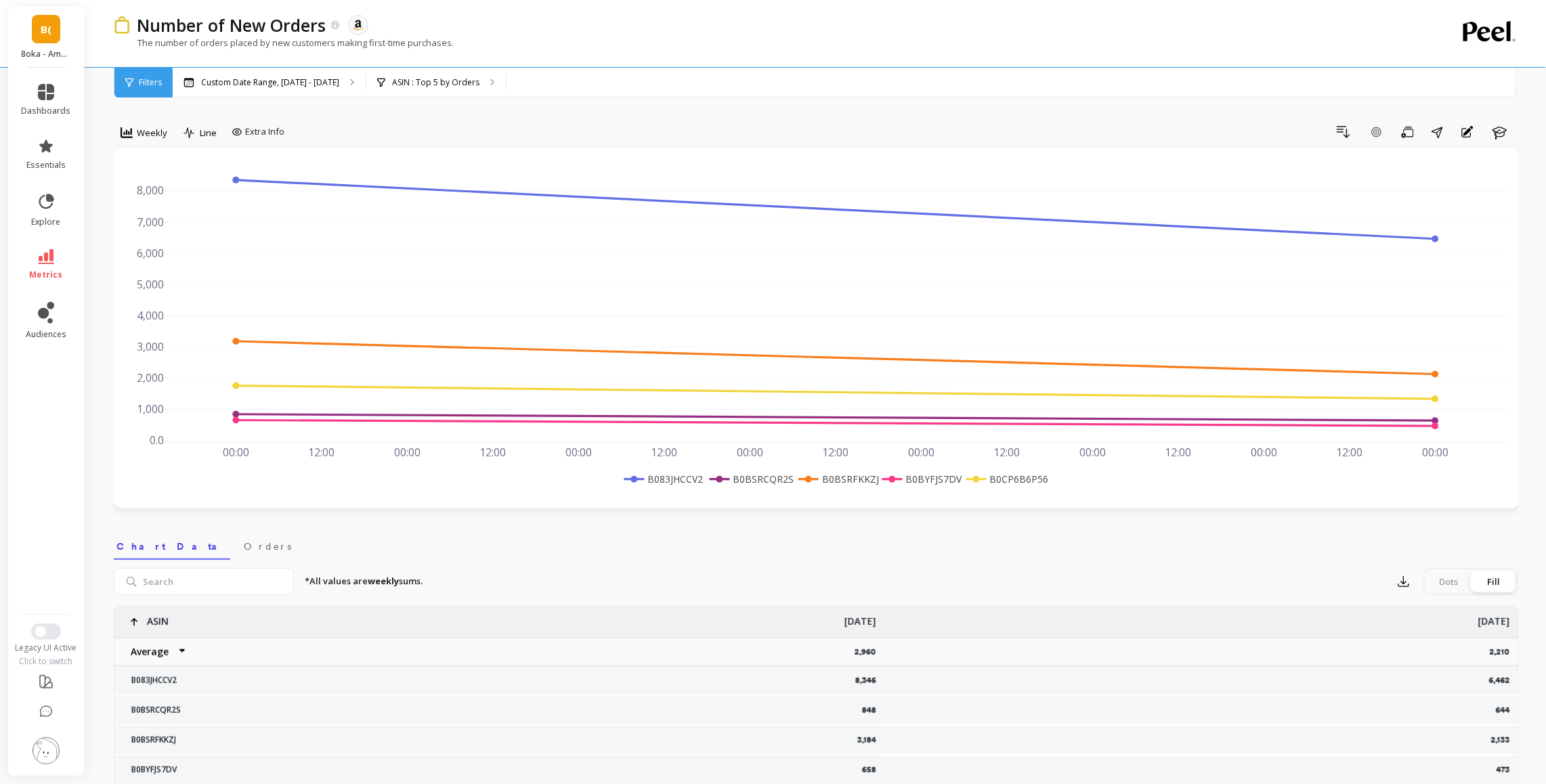
click at [168, 86] on div "Filters" at bounding box center [144, 82] width 59 height 30
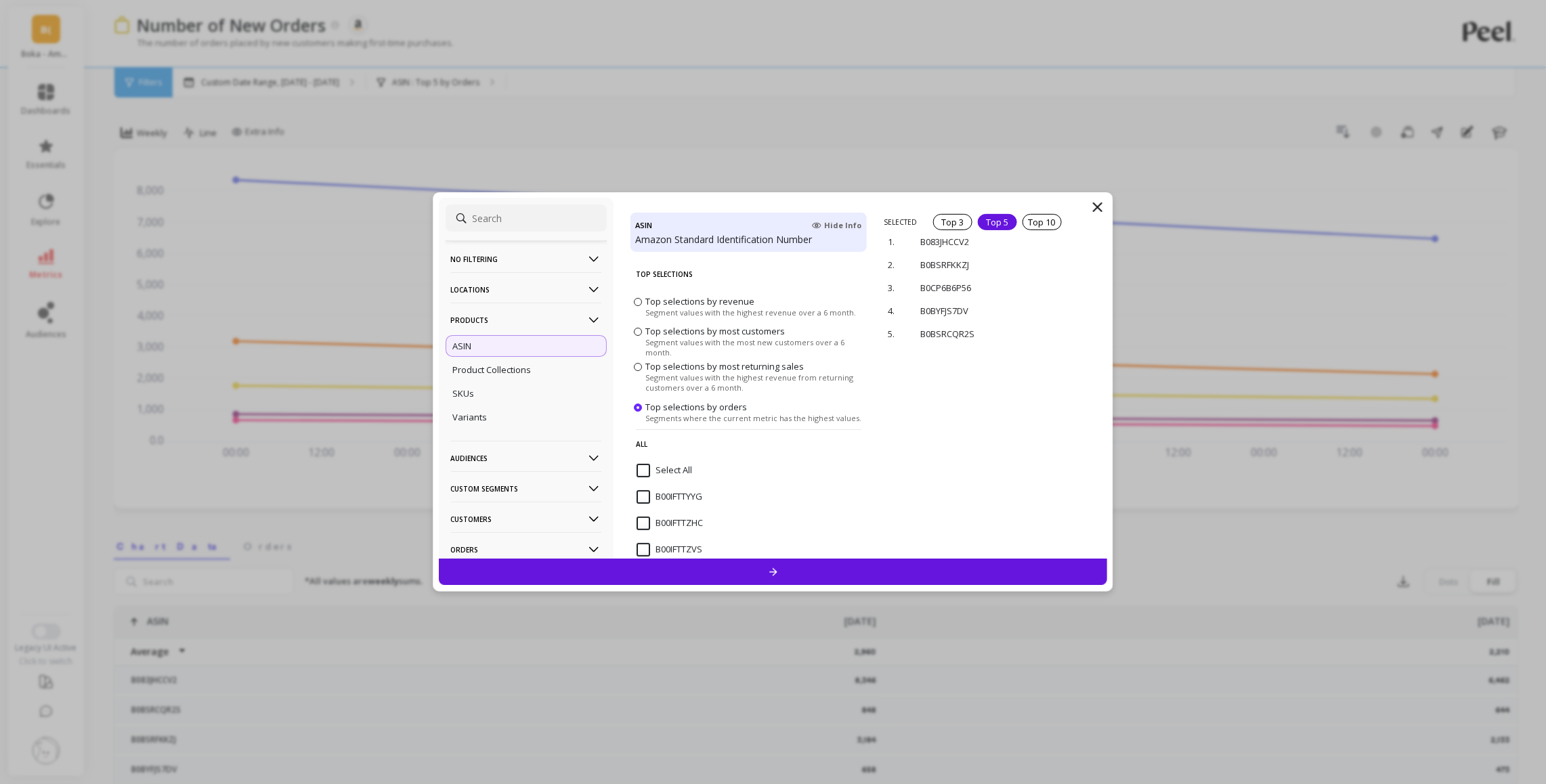
click at [1097, 199] on icon at bounding box center [1097, 207] width 16 height 16
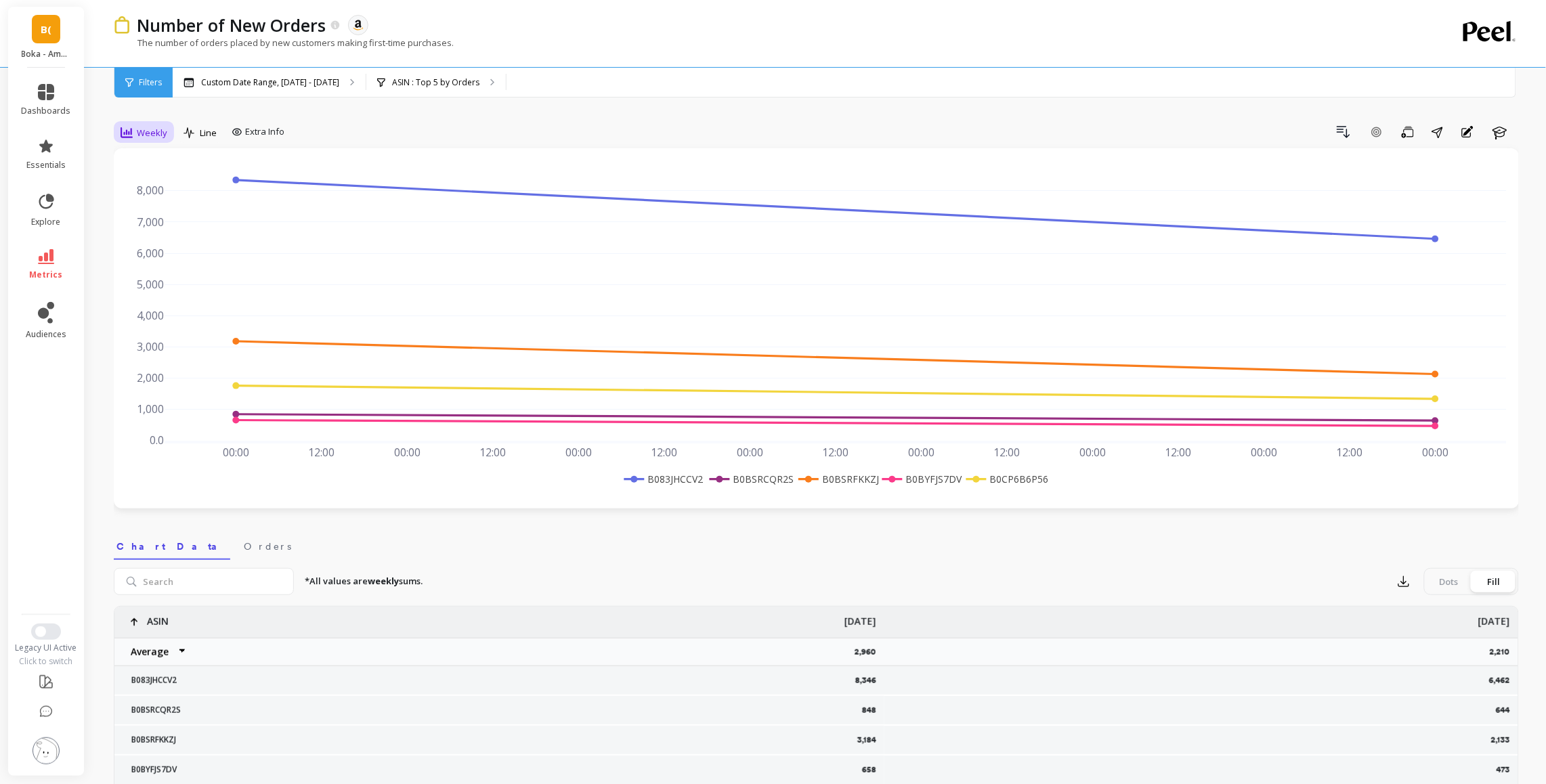
click at [155, 125] on div "Weekly" at bounding box center [144, 132] width 47 height 16
click at [144, 156] on div "All" at bounding box center [164, 164] width 93 height 24
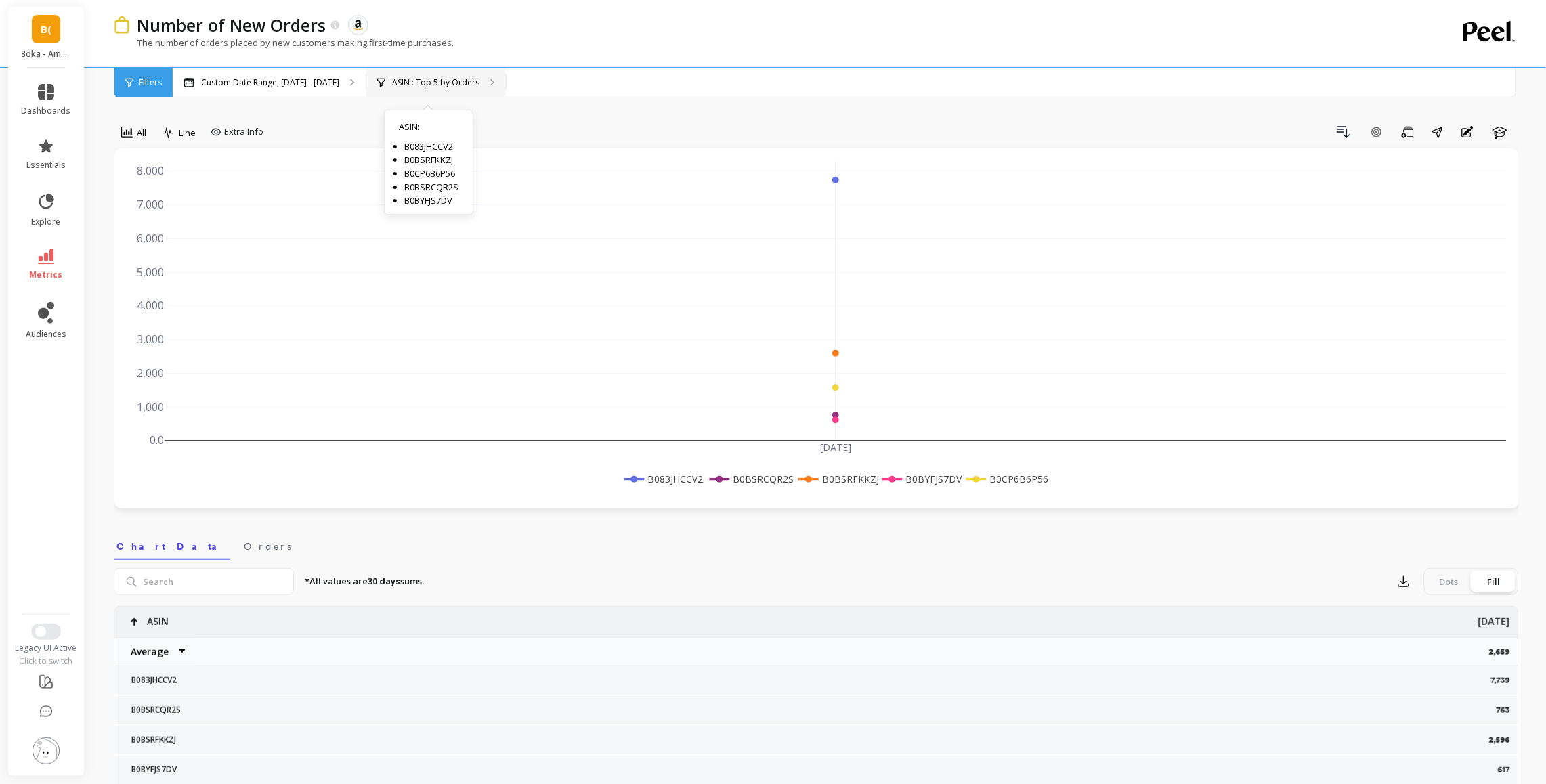
click at [419, 75] on div "ASIN : Top 5 by Orders ASIN : B083JHCCV2 B0BSRFKKZJ B0CP6B6P56 B0BSRCQR2S B0BYF…" at bounding box center [436, 82] width 139 height 30
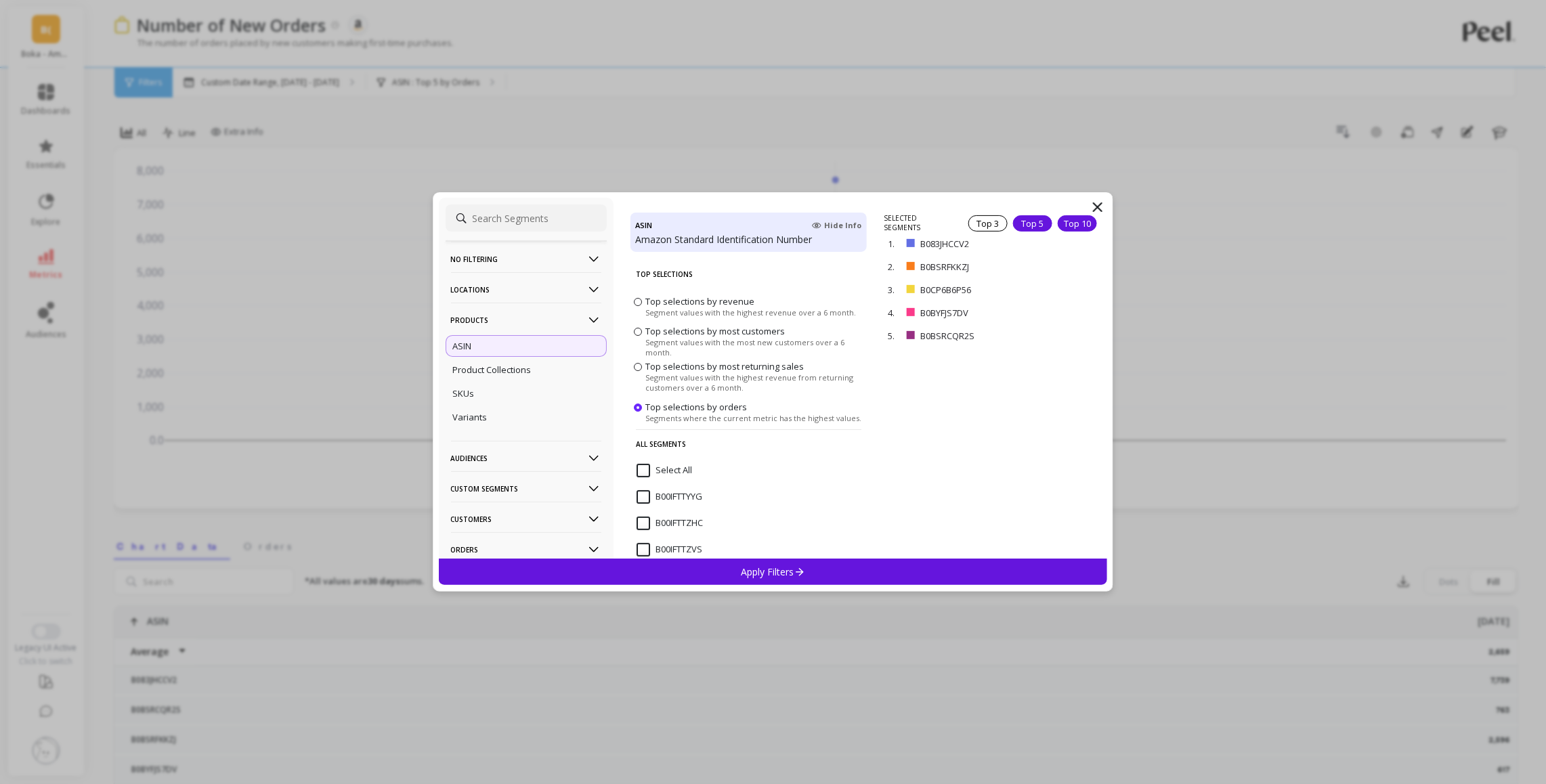
click at [1076, 226] on div "Top 10" at bounding box center [1077, 223] width 39 height 16
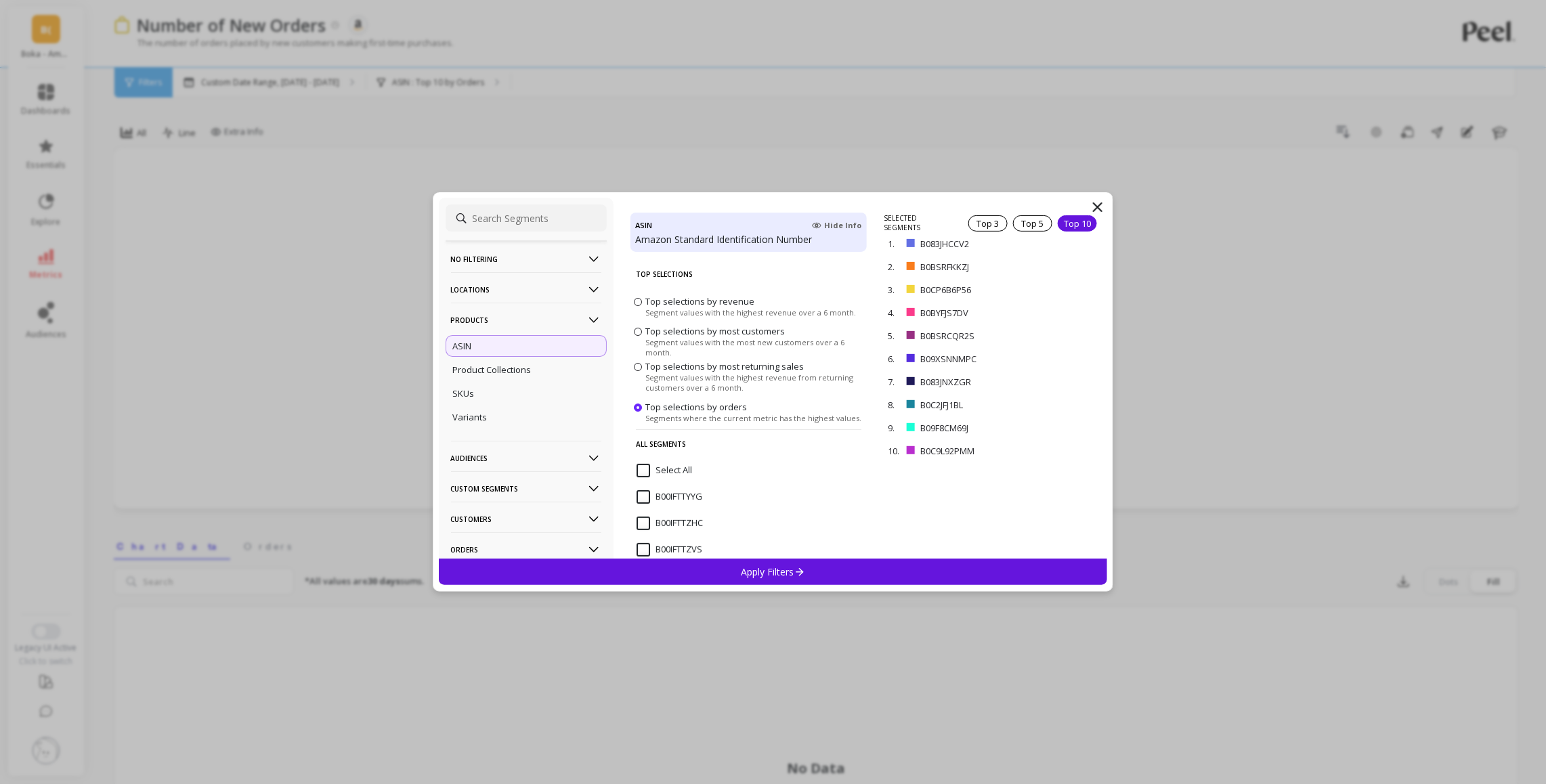
click at [784, 576] on p "Apply Filters" at bounding box center [773, 572] width 64 height 13
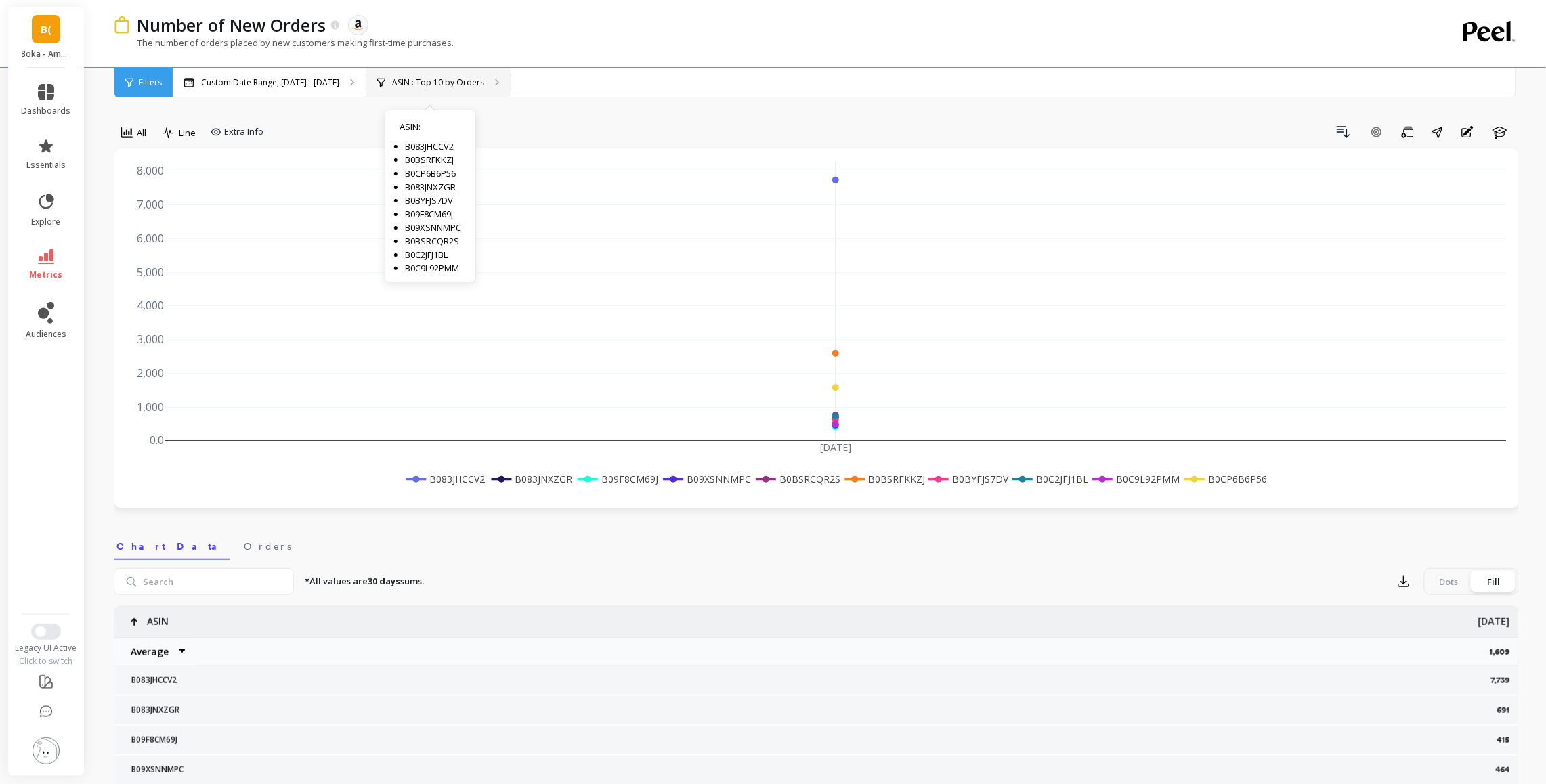
click at [435, 84] on p "ASIN : Top 10 by Orders" at bounding box center [438, 83] width 92 height 11
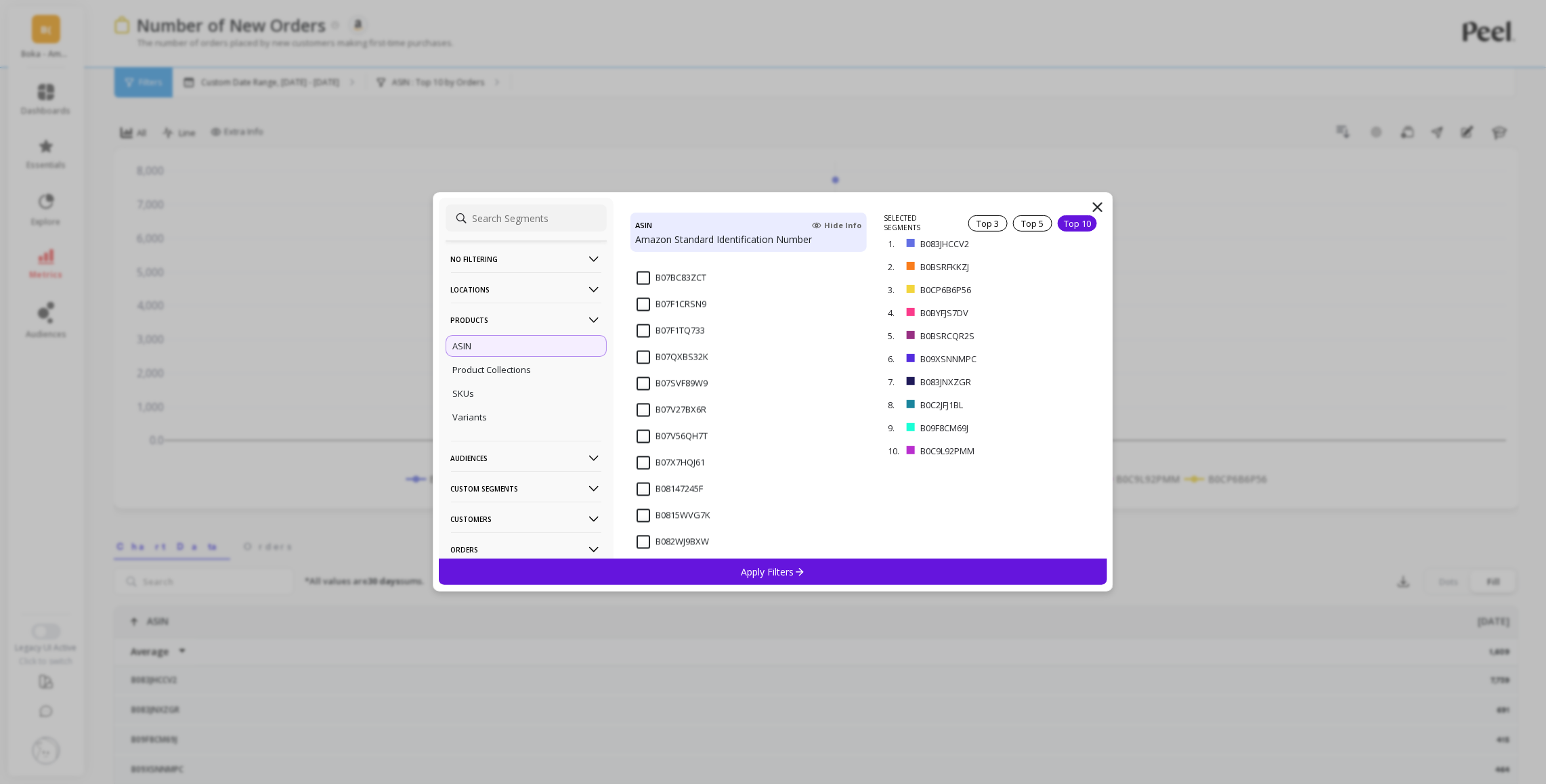
scroll to position [907, 0]
click at [1024, 219] on div "Top 5" at bounding box center [1033, 223] width 39 height 16
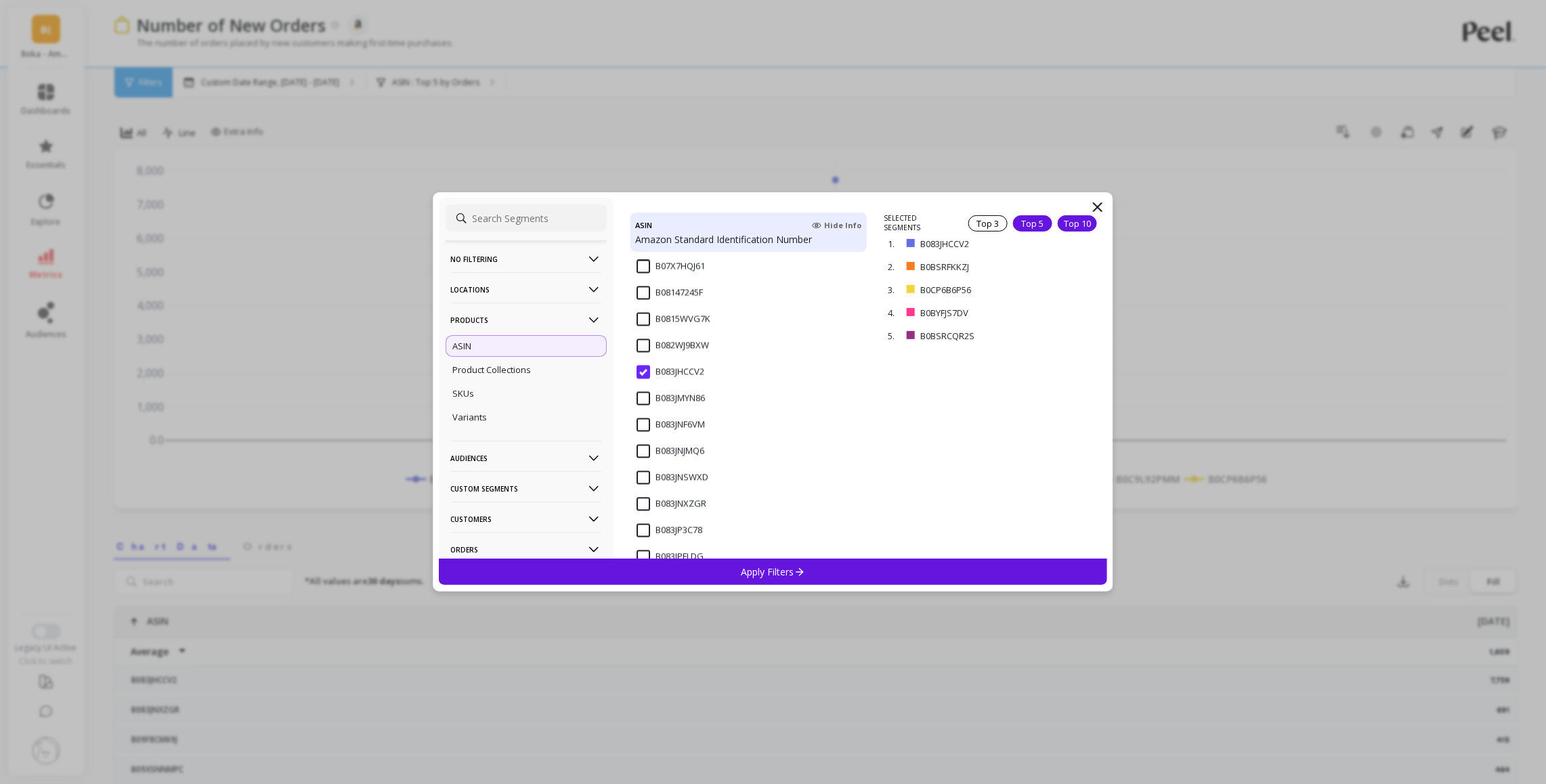
click at [1068, 224] on div "Top 10" at bounding box center [1077, 223] width 39 height 16
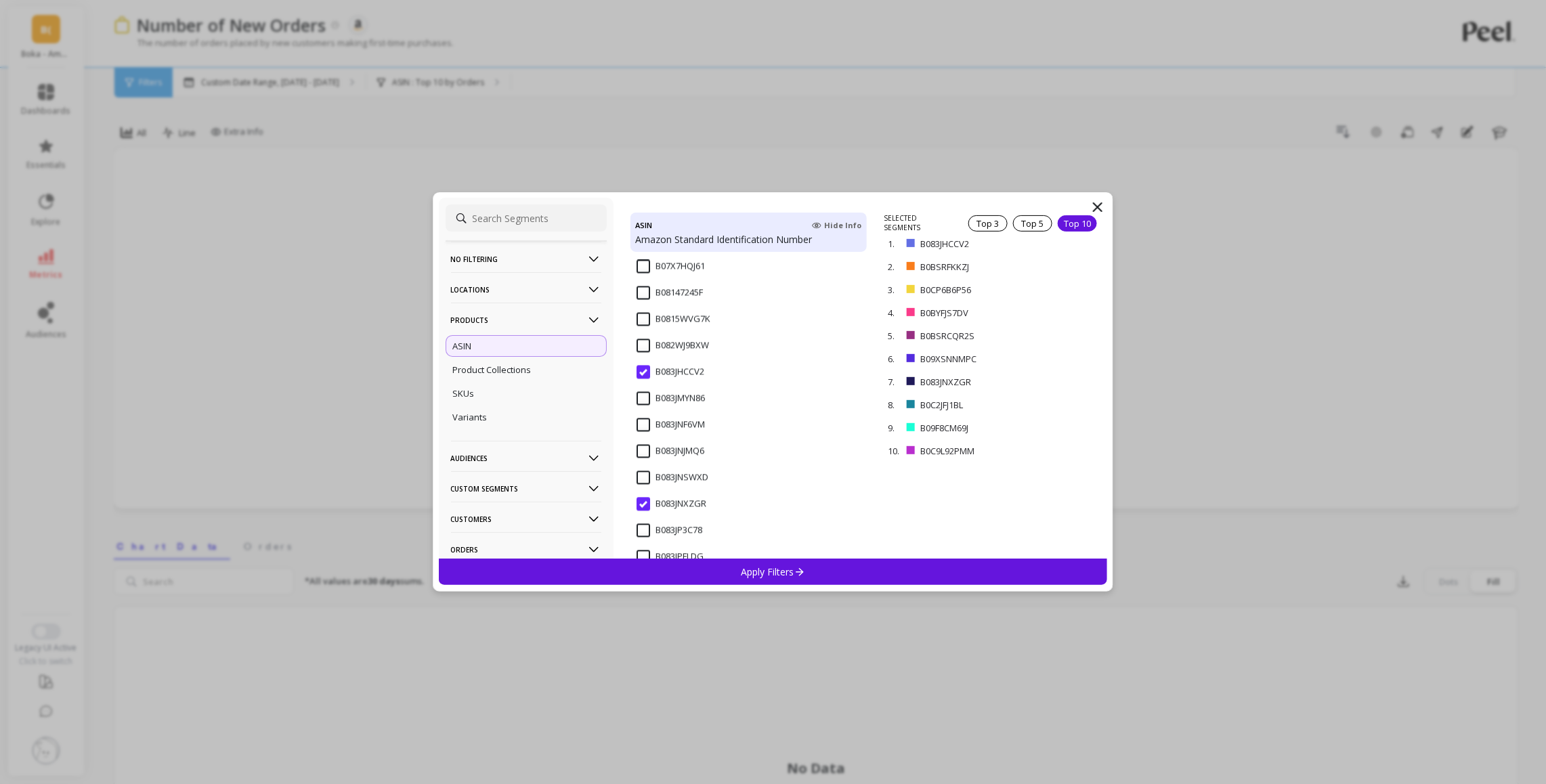
click at [746, 583] on div "Apply Filters" at bounding box center [773, 572] width 669 height 26
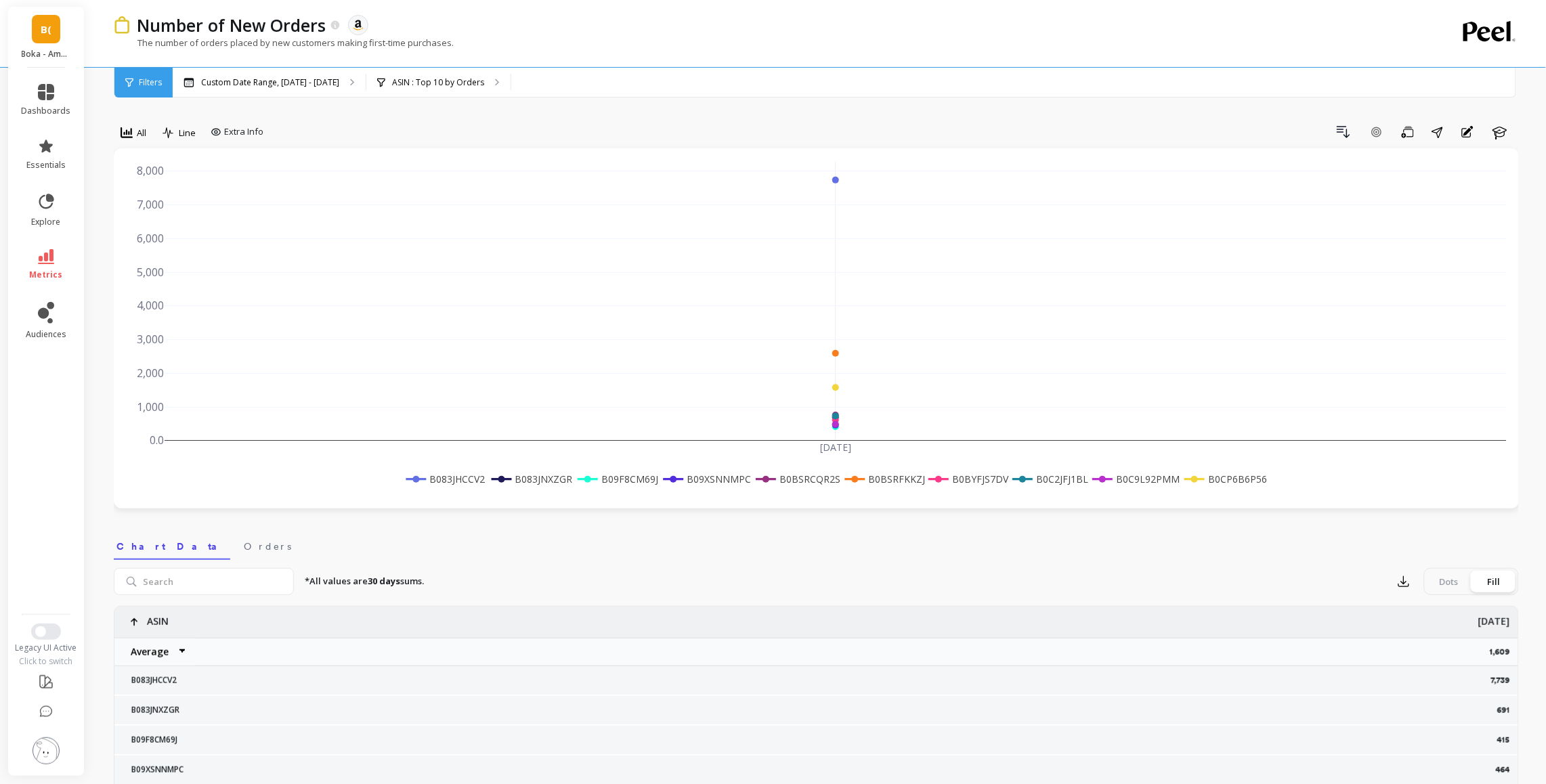
click at [139, 80] on span "Filters" at bounding box center [150, 83] width 23 height 11
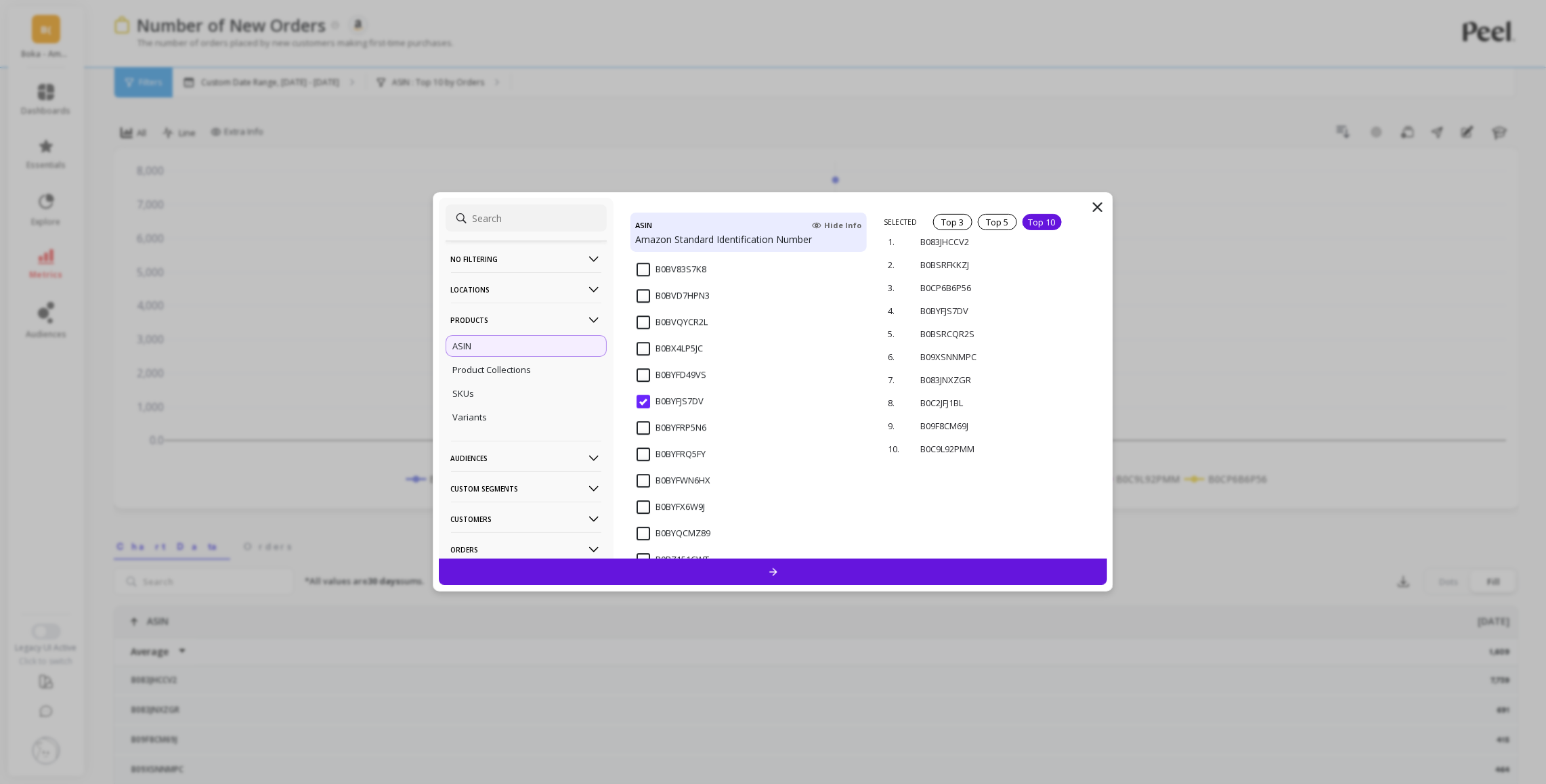
scroll to position [3632, 0]
click at [640, 478] on input "B0BYFWN6HX" at bounding box center [674, 479] width 74 height 13
click at [784, 574] on div at bounding box center [773, 572] width 669 height 26
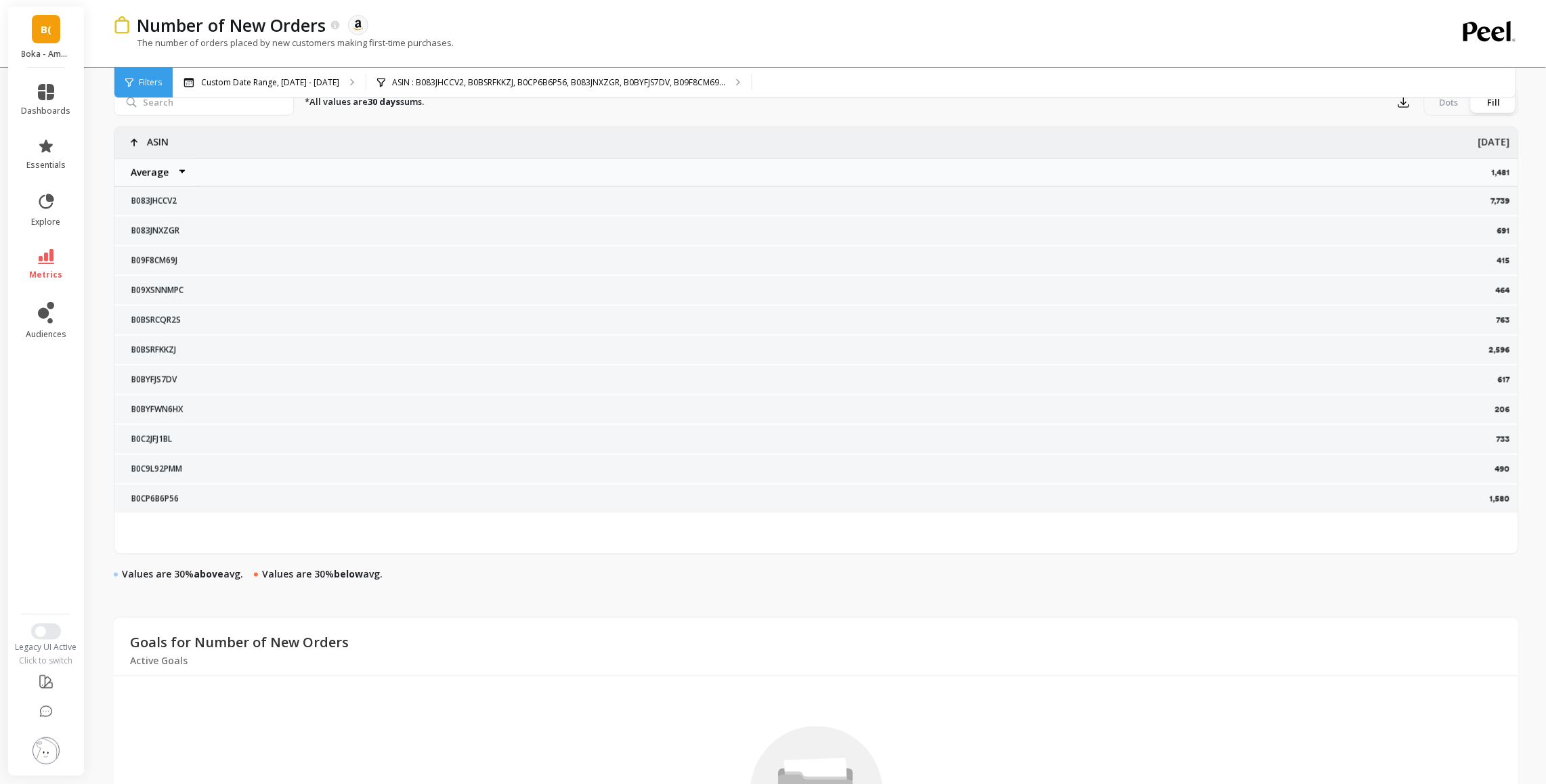
scroll to position [422, 0]
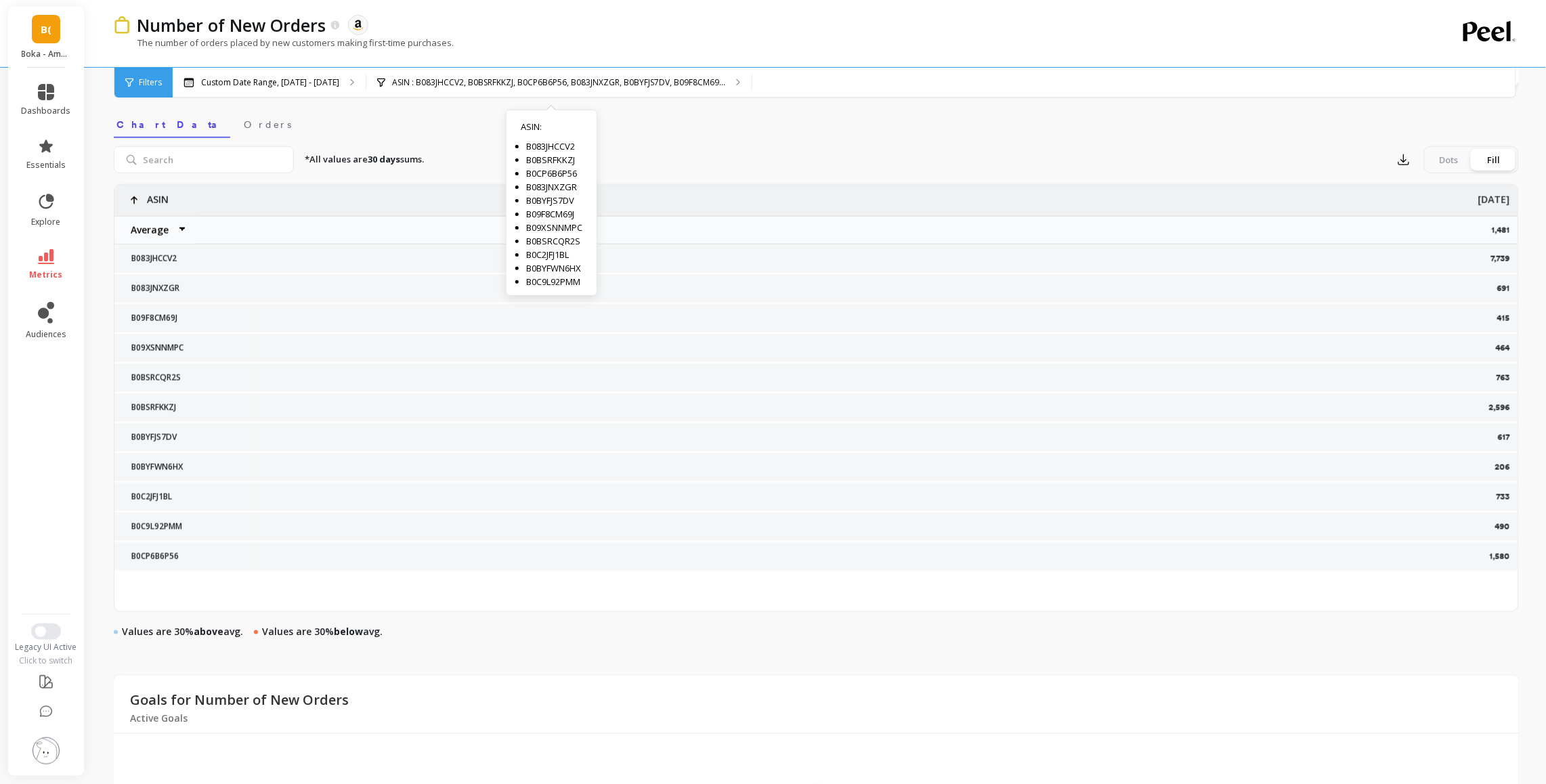
click at [650, 133] on nav "Chart Data Orders" at bounding box center [816, 123] width 1405 height 31
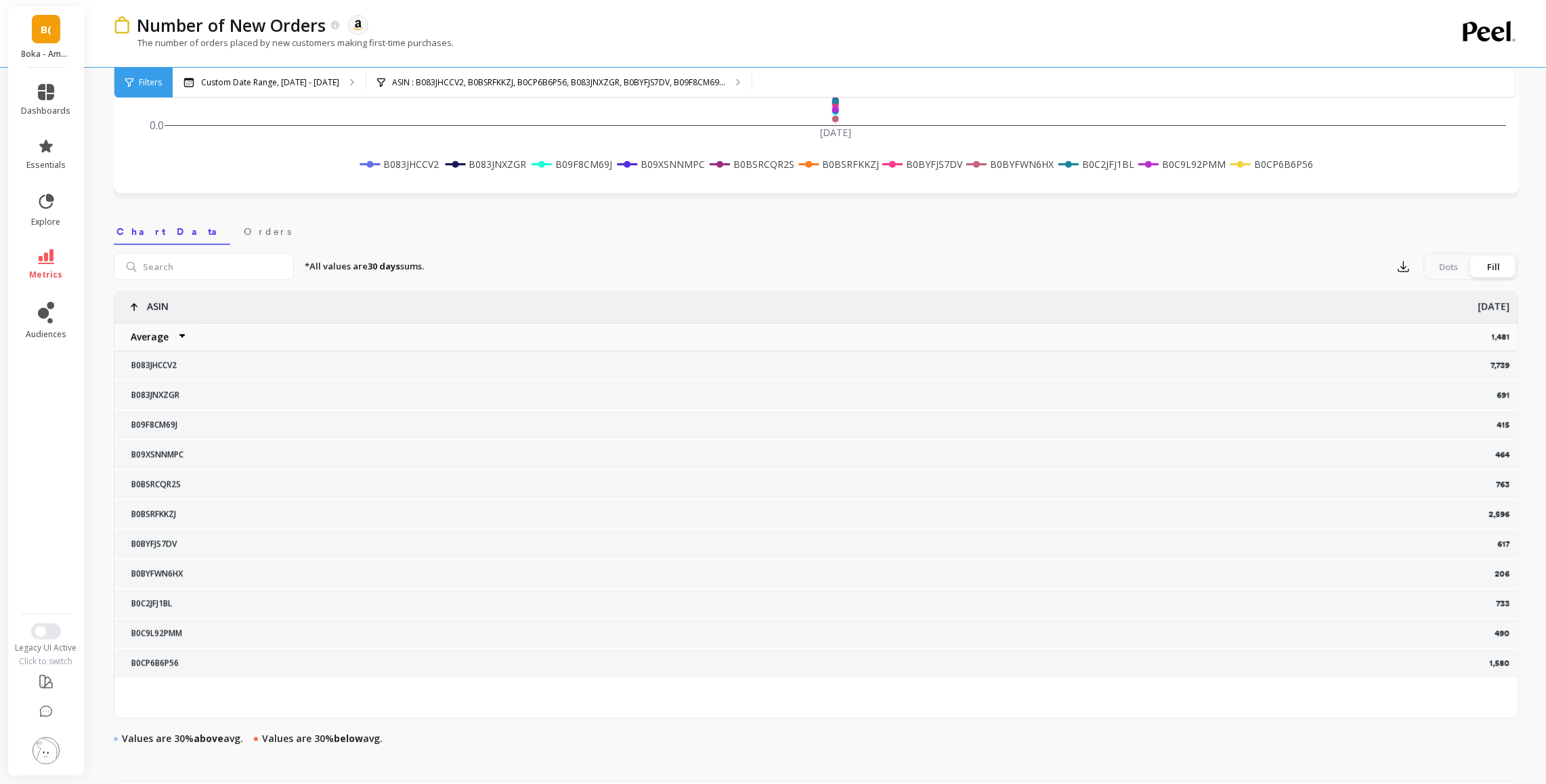
scroll to position [316, 0]
